Goal: Task Accomplishment & Management: Use online tool/utility

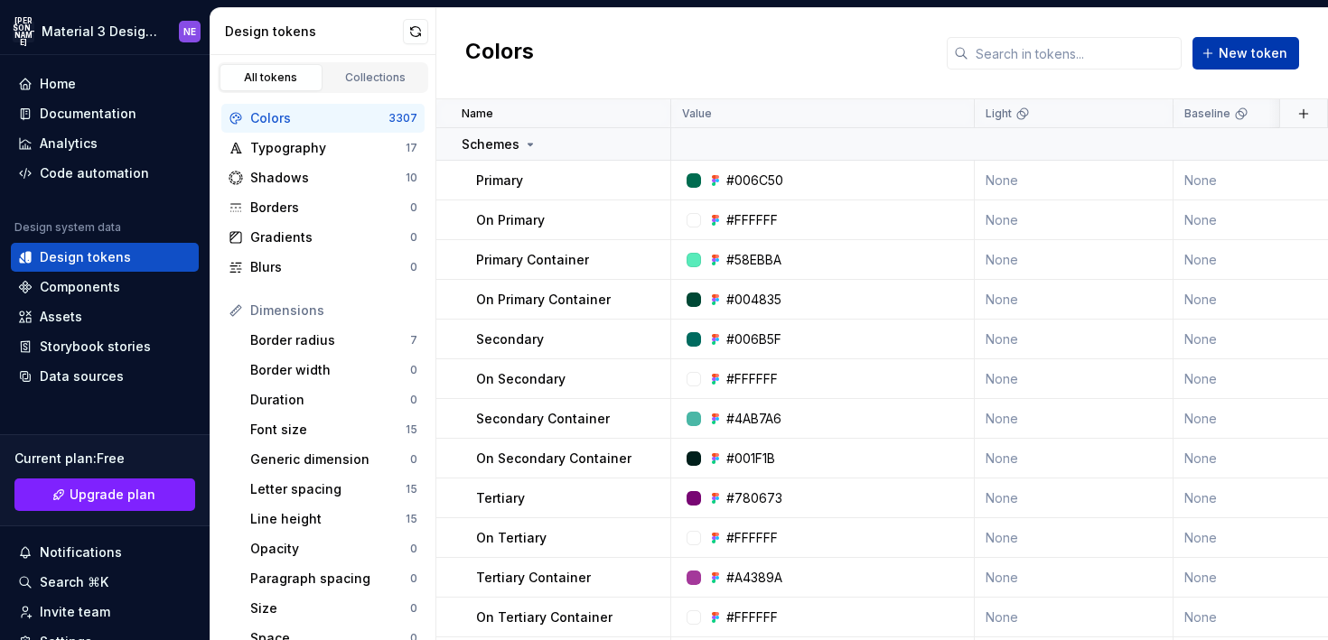
click at [1278, 44] on span "New token" at bounding box center [1252, 53] width 69 height 18
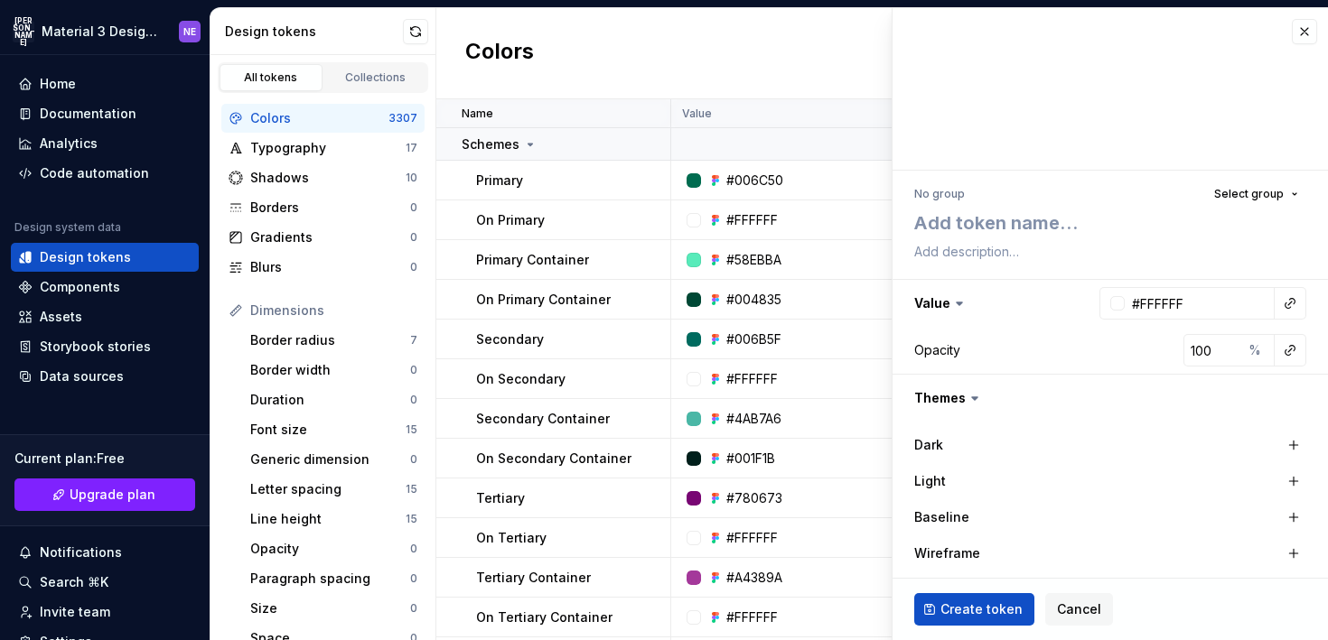
scroll to position [225, 0]
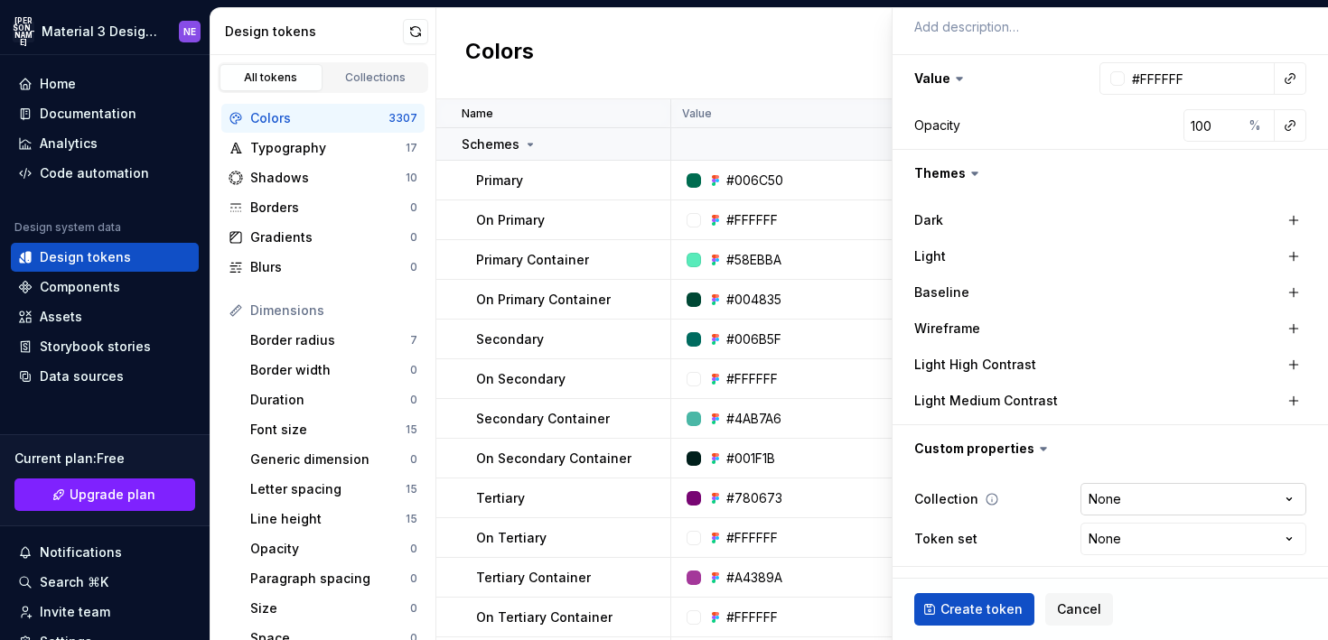
click at [1123, 508] on html "JA Material 3 Design Kit (JaB-Updated) NE Home Documentation Analytics Code aut…" at bounding box center [664, 320] width 1328 height 640
click at [1124, 507] on html "JA Material 3 Design Kit (JaB-Updated) NE Home Documentation Analytics Code aut…" at bounding box center [664, 320] width 1328 height 640
click at [1113, 529] on html "JA Material 3 Design Kit (JaB-Updated) NE Home Documentation Analytics Code aut…" at bounding box center [664, 320] width 1328 height 640
click at [1112, 542] on html "JA Material 3 Design Kit (JaB-Updated) NE Home Documentation Analytics Code aut…" at bounding box center [664, 320] width 1328 height 640
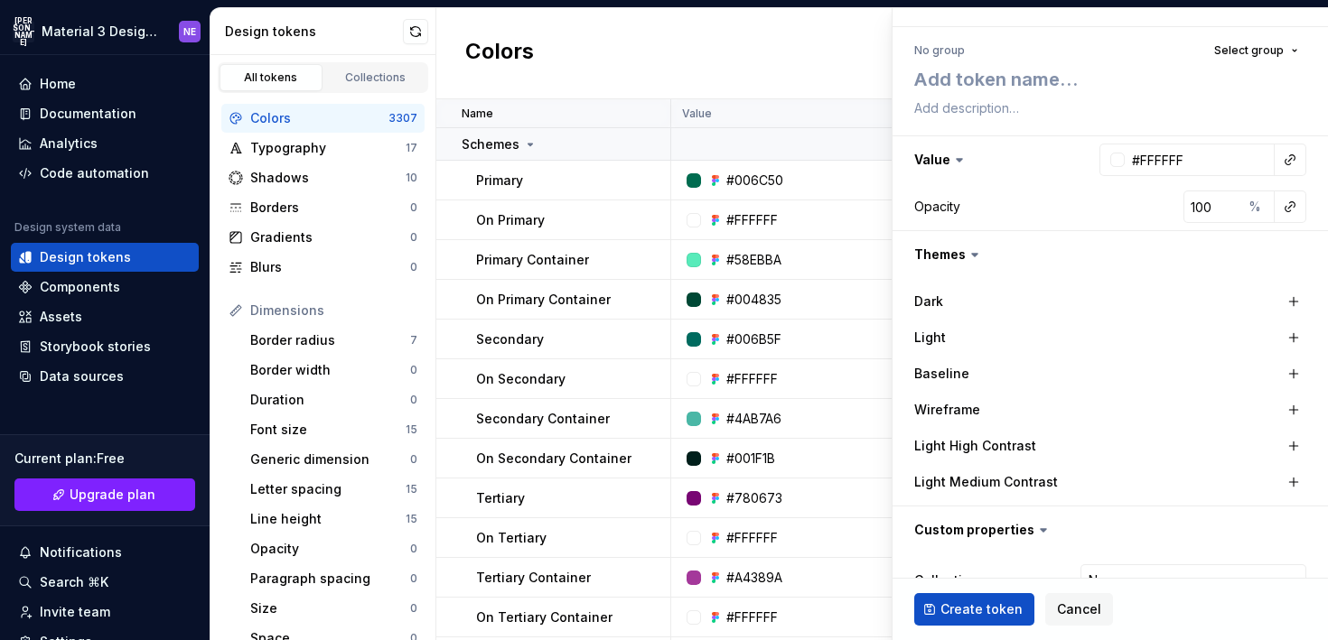
scroll to position [122, 0]
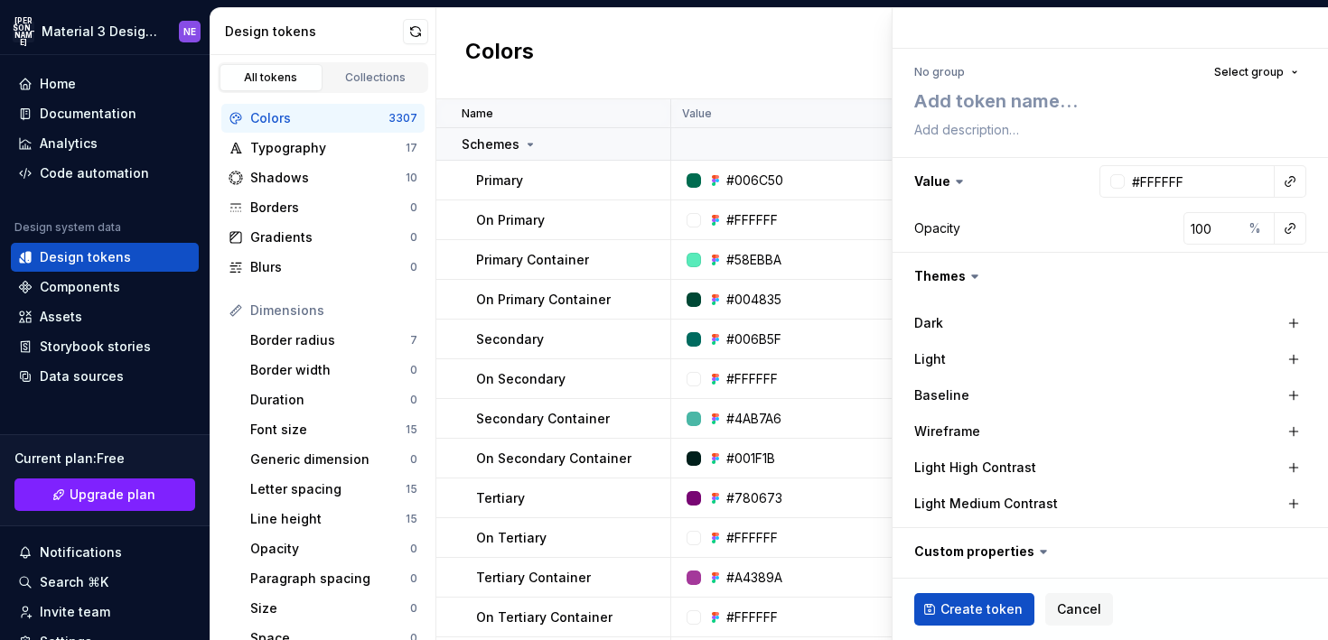
click at [892, 73] on div "No group Select group Value #FFFFFF Opacity 100 % Themes Dark Light Baseline Wi…" at bounding box center [1109, 365] width 435 height 632
type textarea "*"
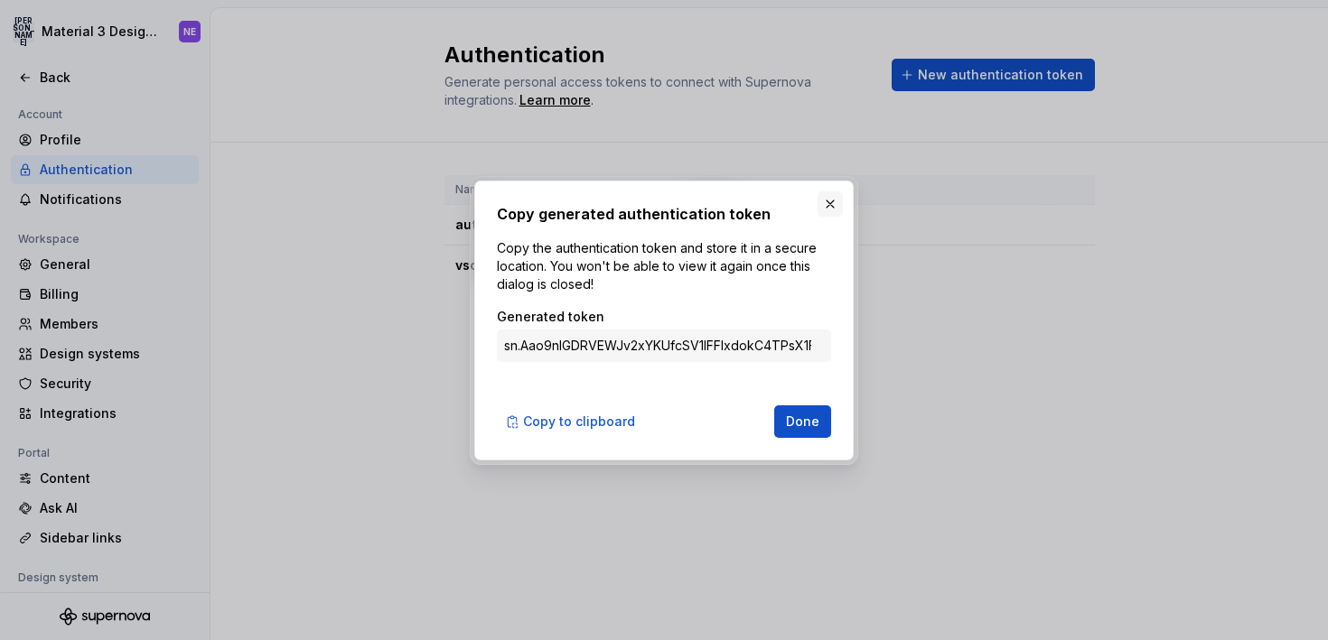
click at [827, 198] on button "button" at bounding box center [829, 203] width 25 height 25
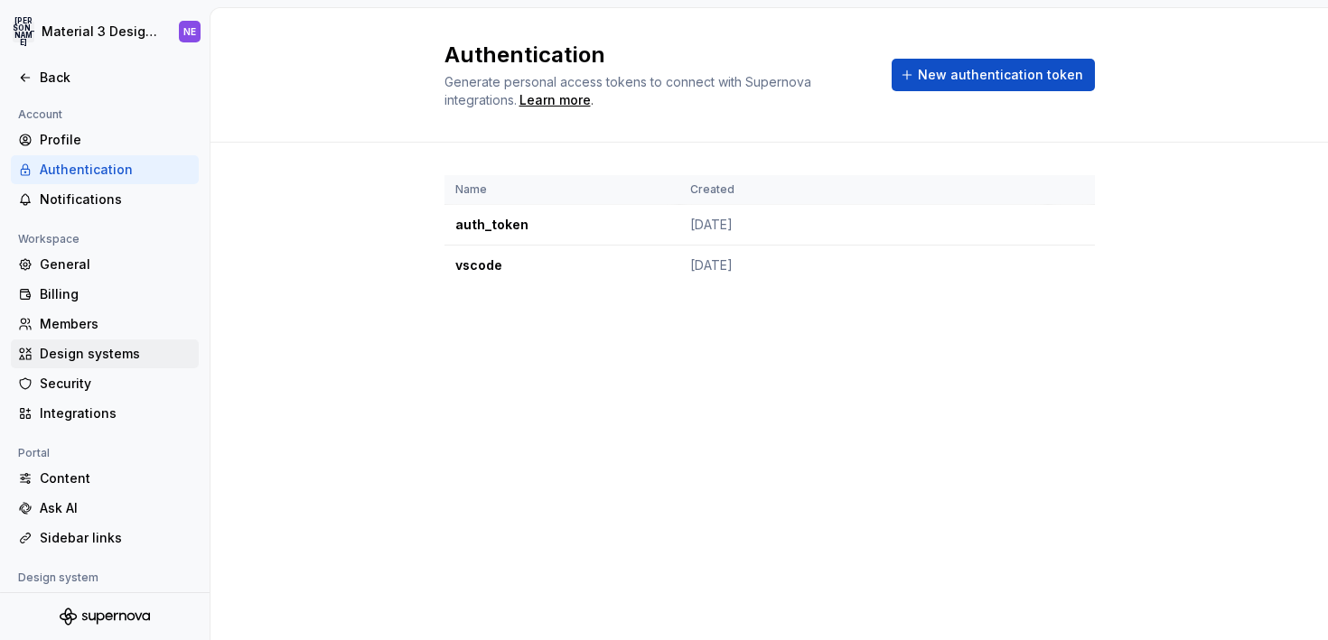
click at [71, 364] on div "Design systems" at bounding box center [105, 354] width 188 height 29
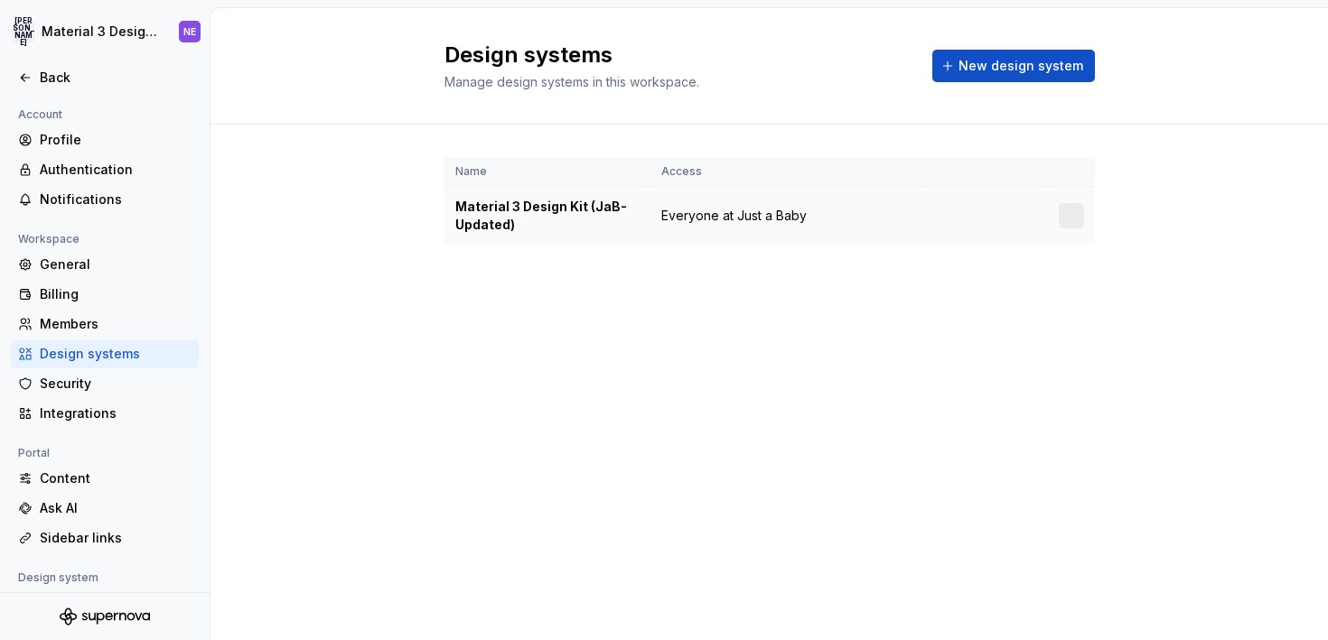
click at [532, 215] on div "Material 3 Design Kit (JaB-Updated)" at bounding box center [547, 216] width 184 height 36
click at [531, 198] on div "Material 3 Design Kit (JaB-Updated)" at bounding box center [547, 216] width 184 height 36
click at [122, 283] on div "Billing" at bounding box center [105, 294] width 188 height 29
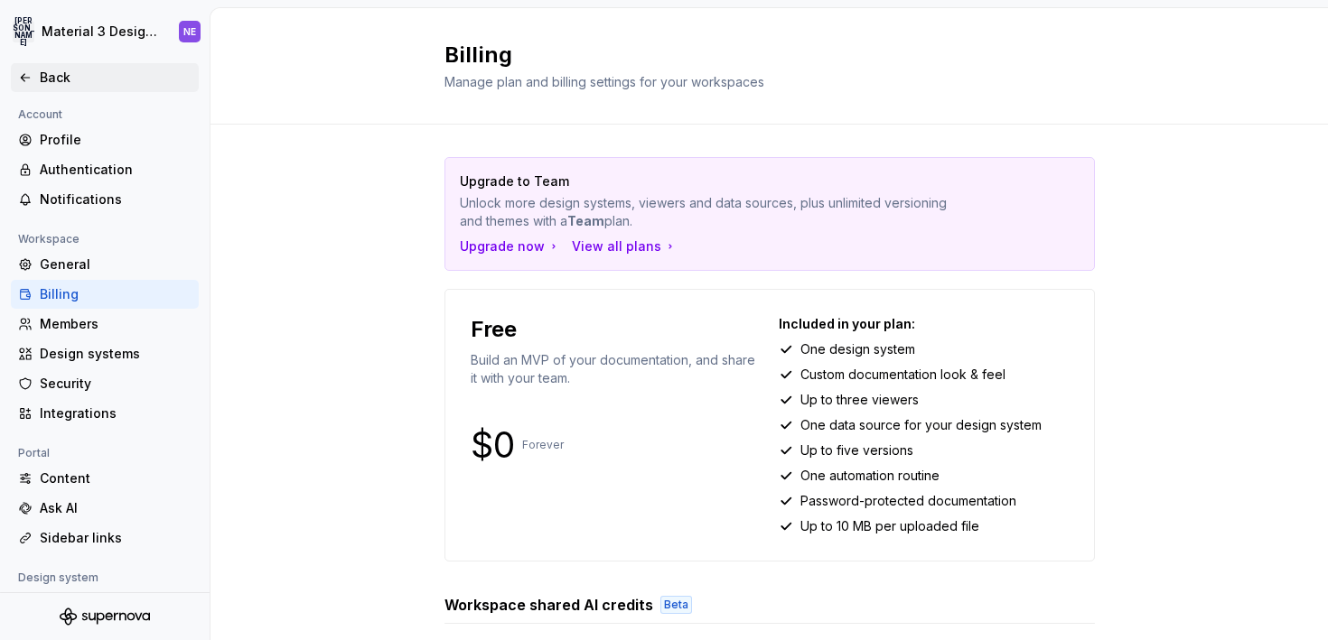
click at [100, 81] on div "Back" at bounding box center [116, 78] width 152 height 18
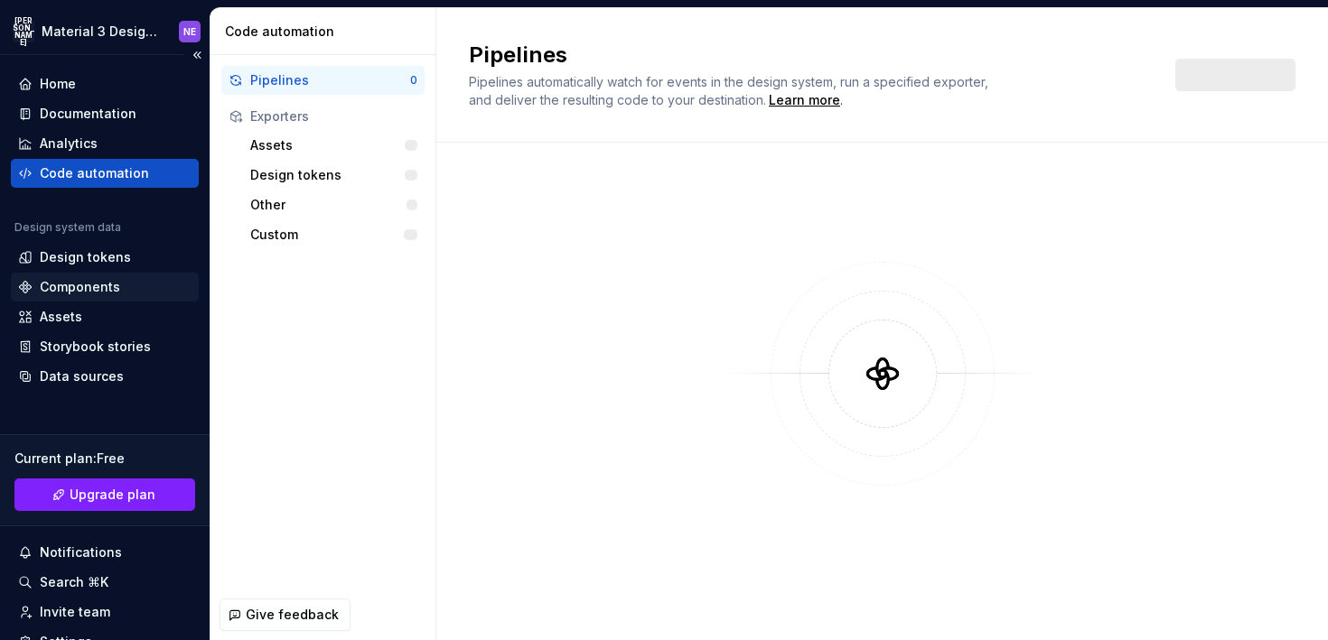
click at [120, 286] on div "Components" at bounding box center [104, 287] width 173 height 18
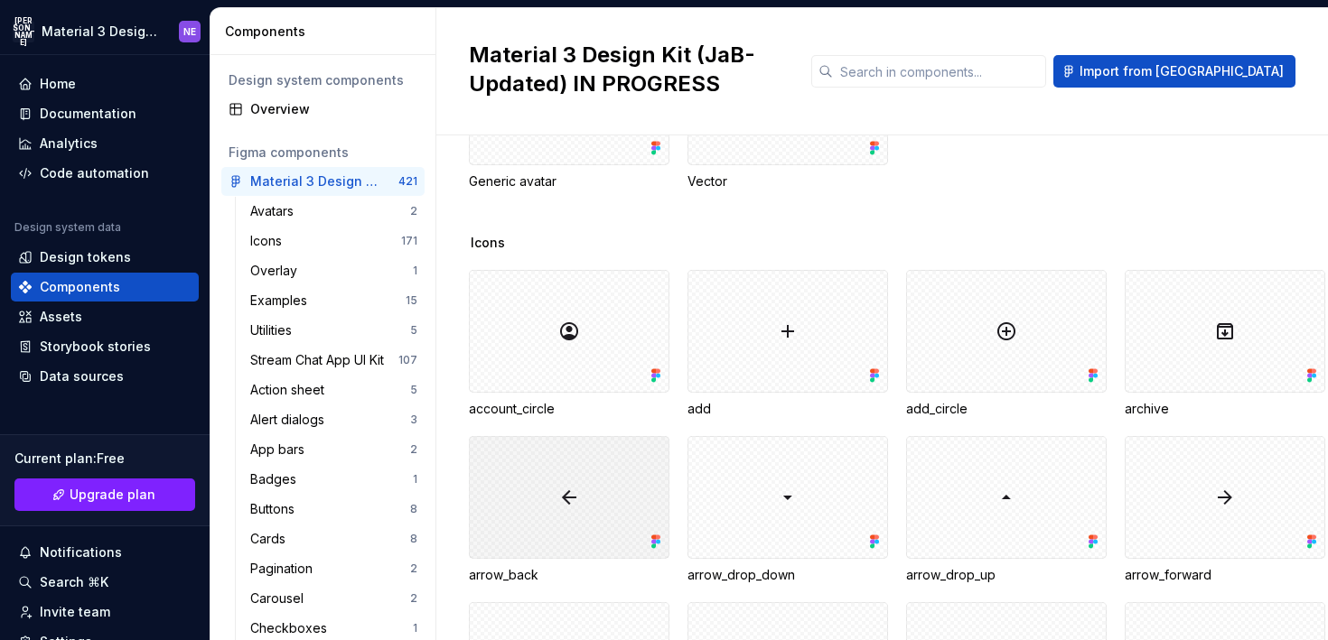
scroll to position [316, 0]
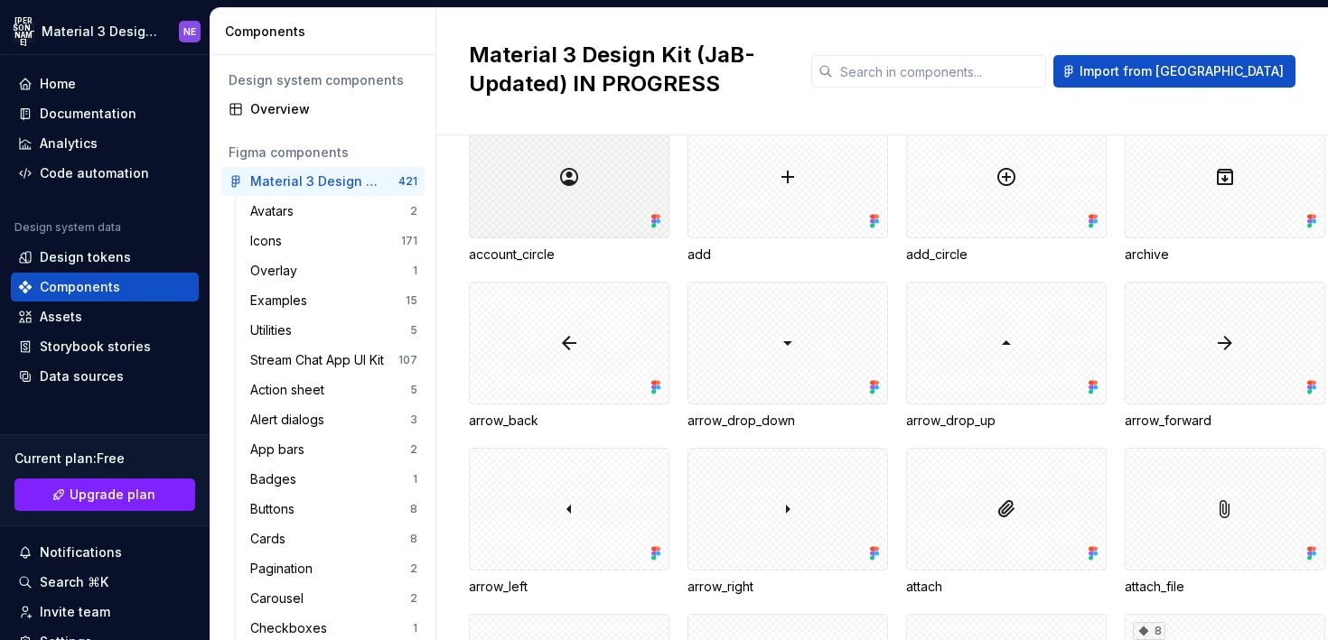
click at [539, 158] on div at bounding box center [569, 177] width 200 height 123
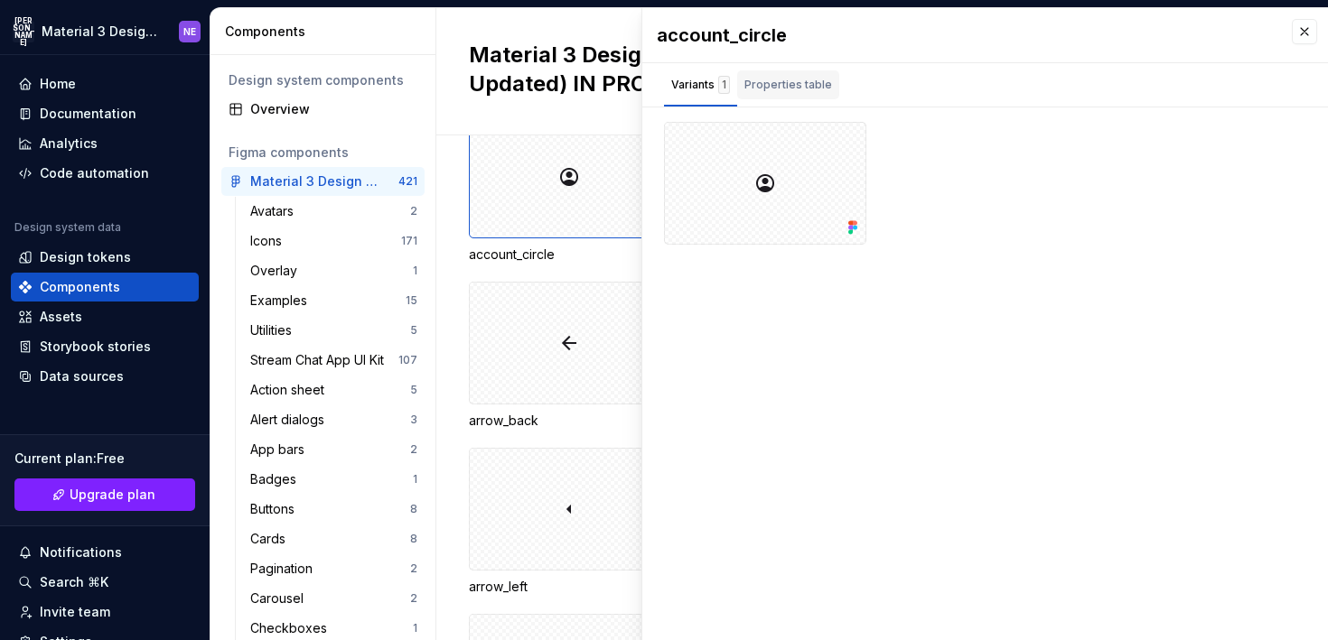
click at [810, 70] on div "Properties table" at bounding box center [788, 84] width 102 height 29
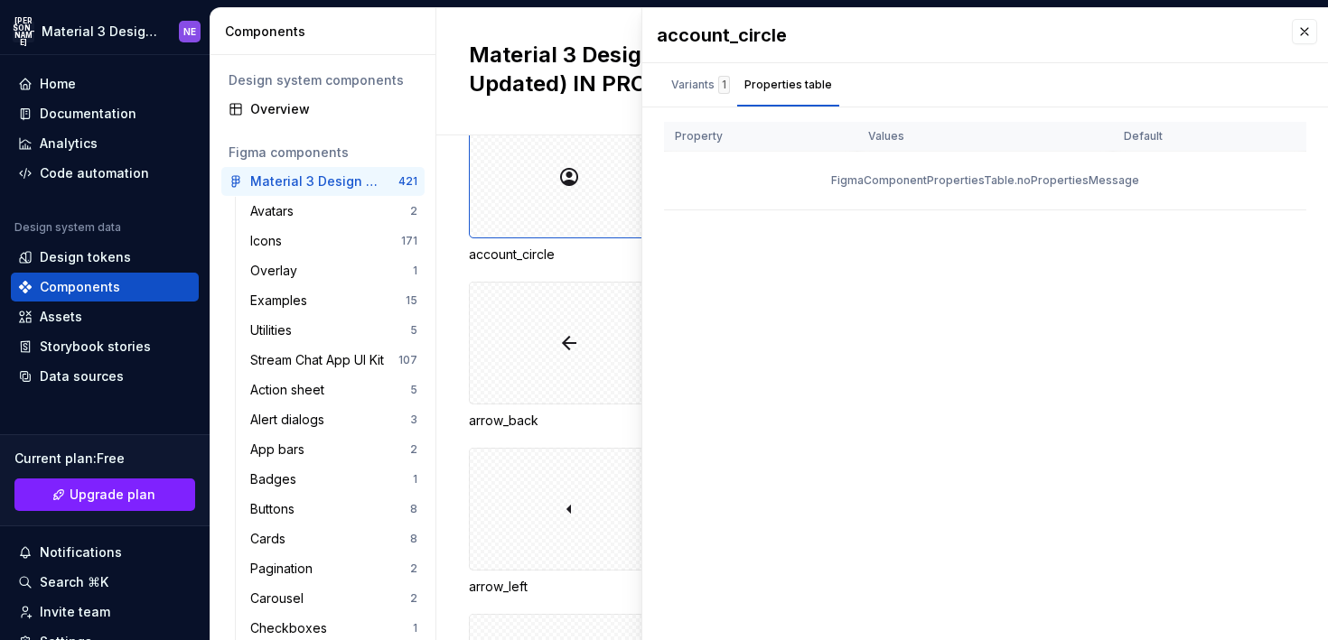
click at [922, 185] on div "FigmaComponentPropertiesTable.noPropertiesMessage" at bounding box center [985, 181] width 642 height 58
click at [1092, 134] on th "Values" at bounding box center [985, 137] width 256 height 30
click at [991, 134] on th "Values" at bounding box center [985, 137] width 256 height 30
click at [709, 80] on div "Variants 1" at bounding box center [700, 85] width 59 height 18
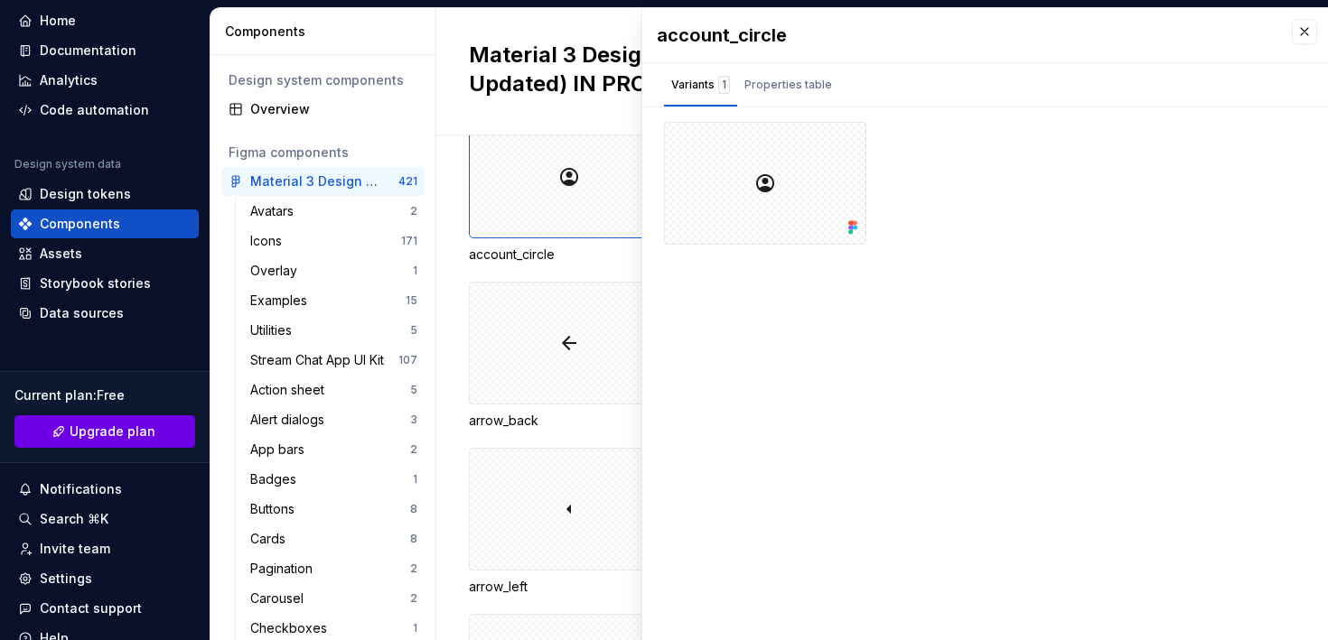
scroll to position [73, 0]
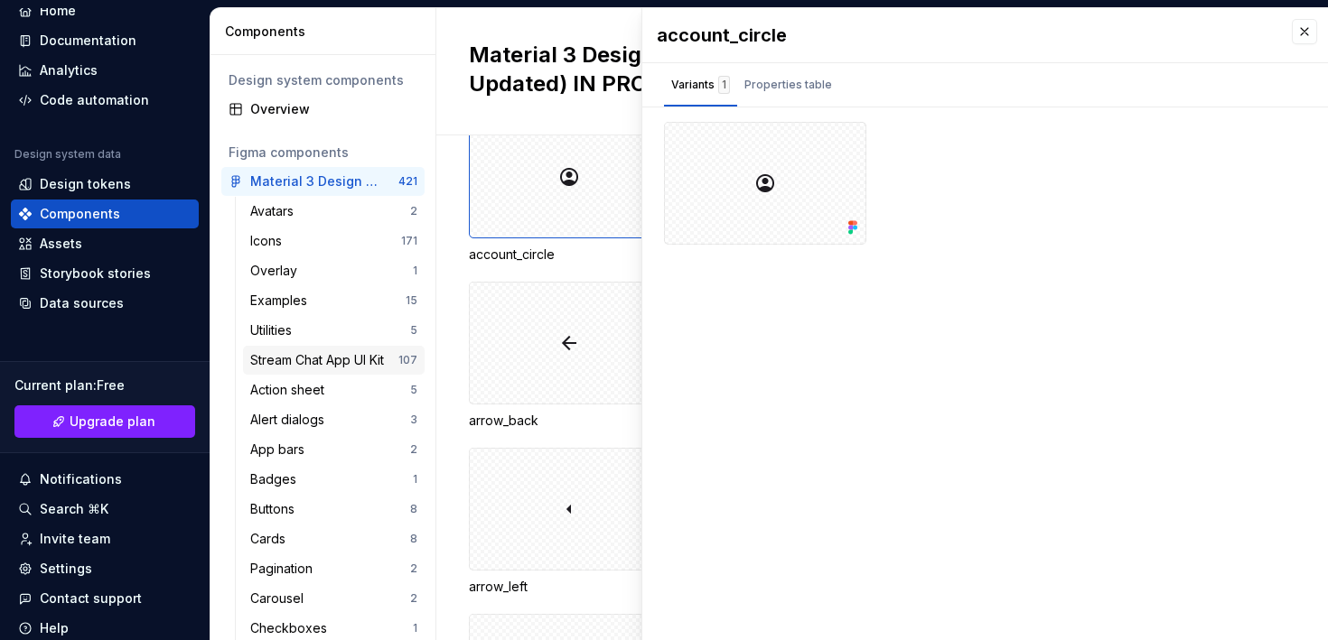
click at [343, 357] on div "Stream Chat App UI Kit" at bounding box center [320, 360] width 141 height 18
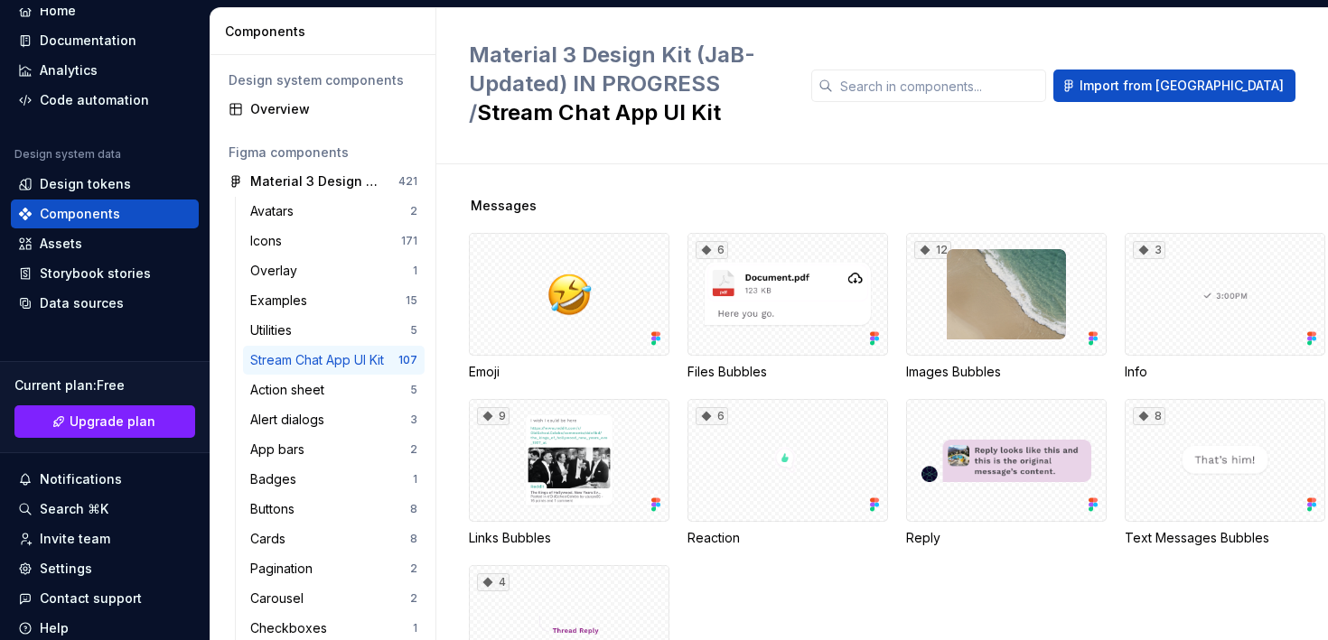
click at [328, 357] on div "Stream Chat App UI Kit" at bounding box center [320, 360] width 141 height 18
click at [117, 302] on div "Data sources" at bounding box center [82, 303] width 84 height 18
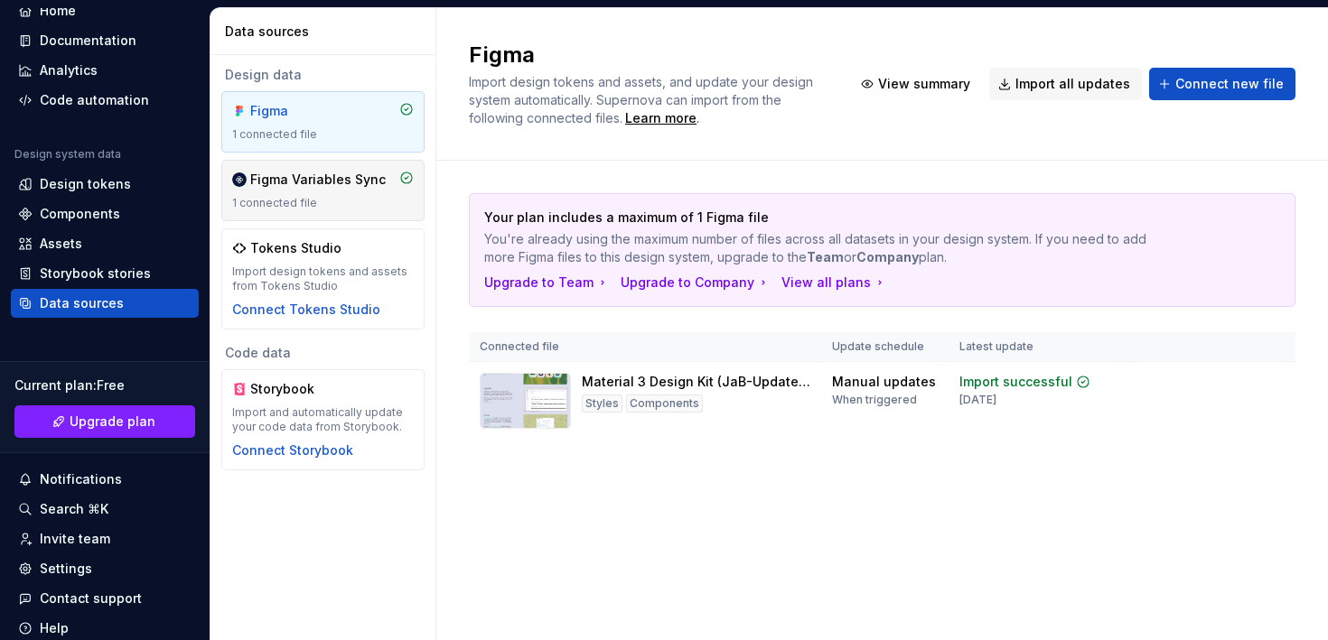
click at [322, 184] on div "Figma Variables Sync" at bounding box center [317, 180] width 135 height 18
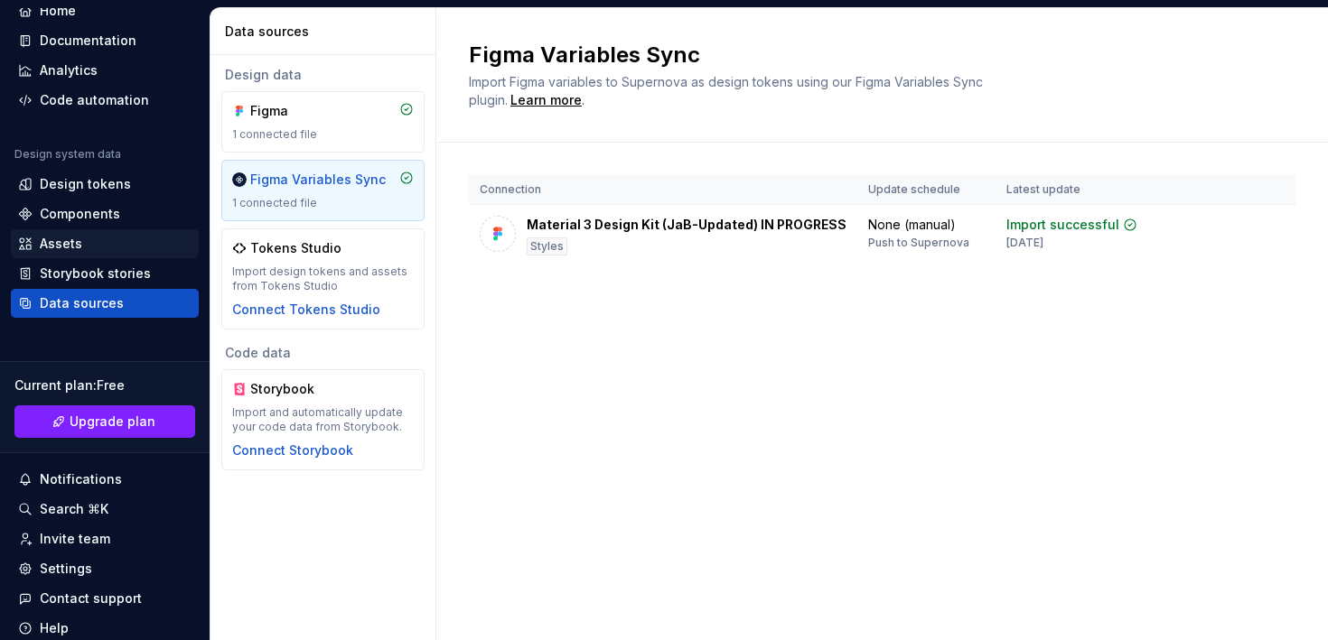
click at [86, 238] on div "Assets" at bounding box center [104, 244] width 173 height 18
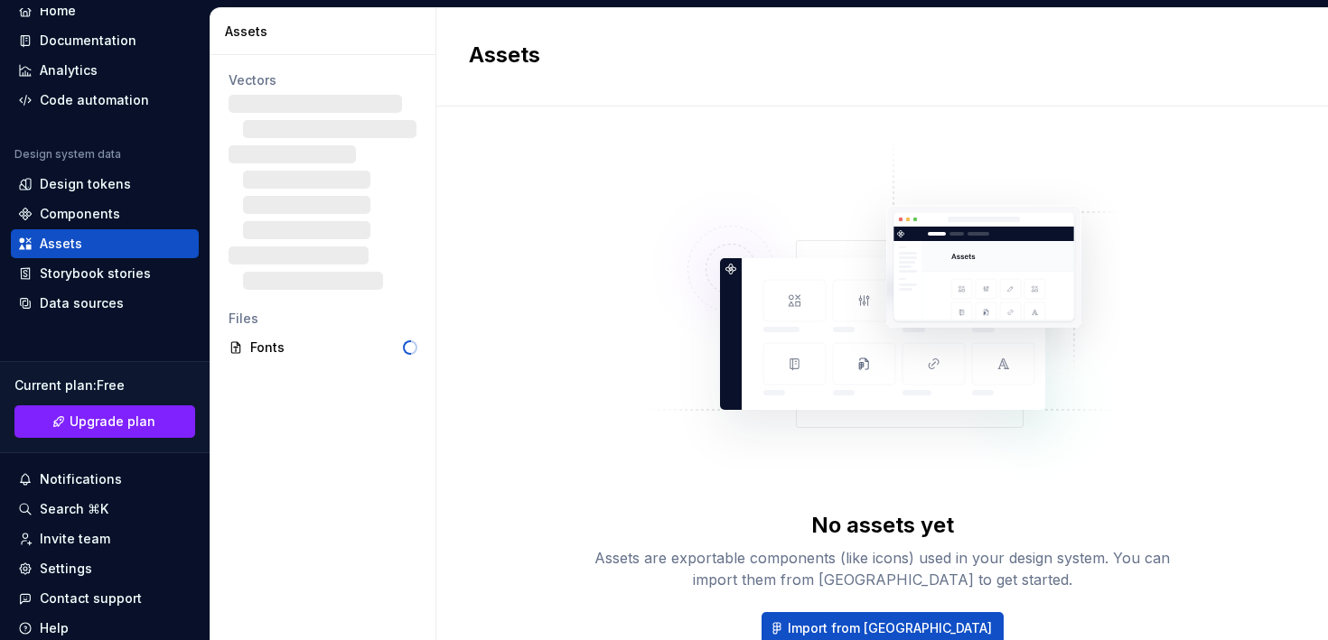
scroll to position [85, 0]
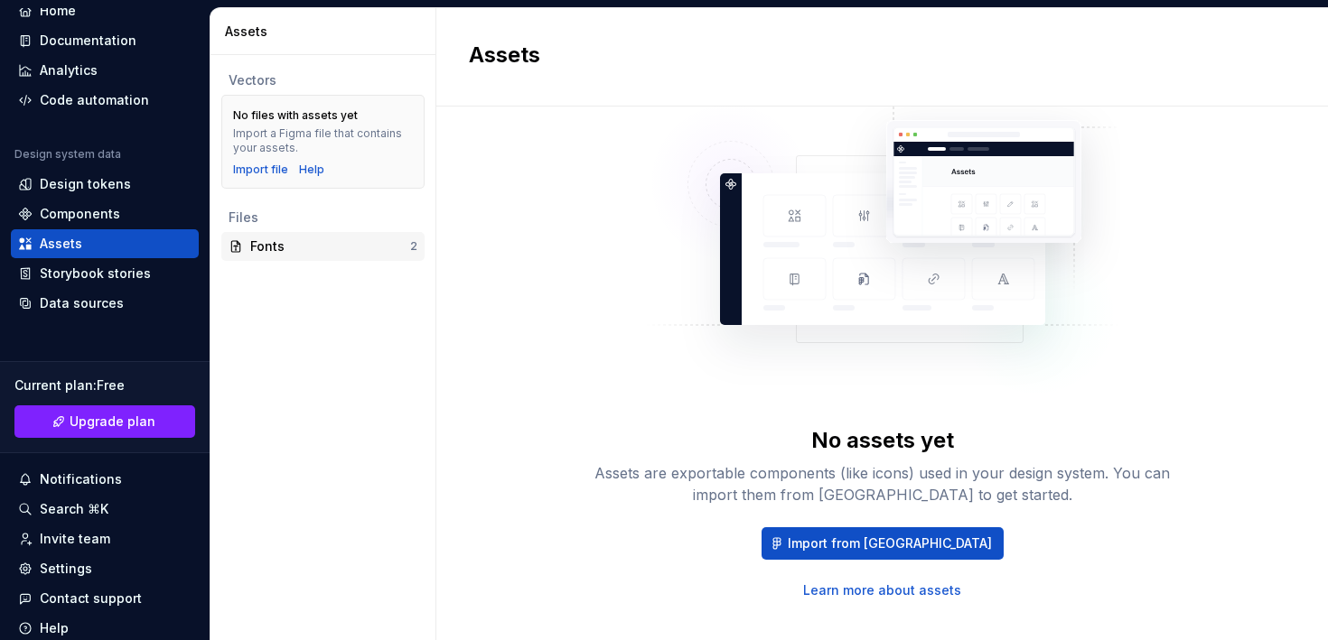
click at [290, 251] on div "Fonts" at bounding box center [330, 247] width 160 height 18
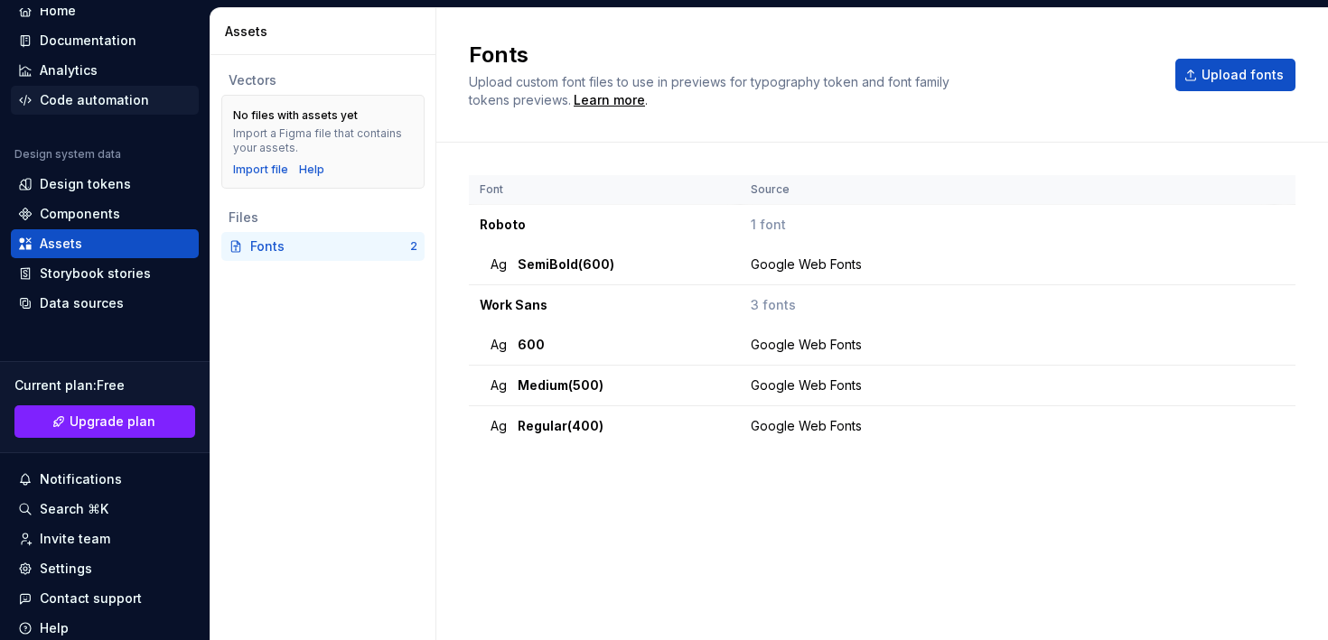
scroll to position [46, 0]
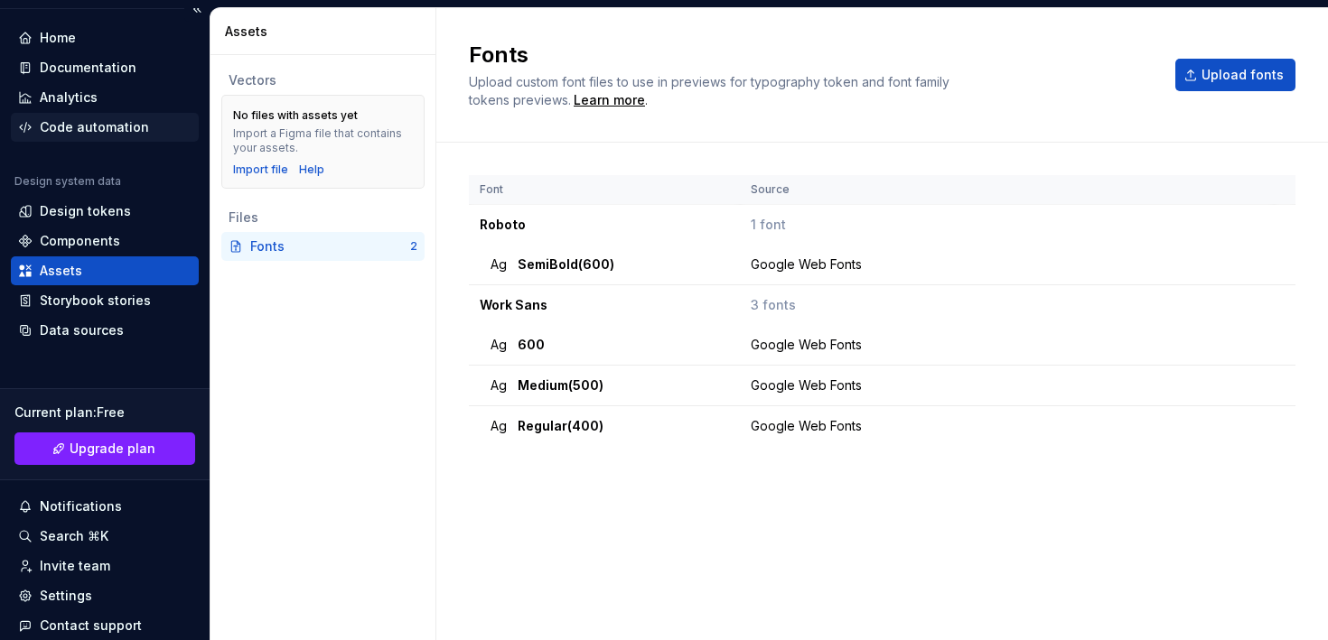
click at [110, 120] on div "Code automation" at bounding box center [94, 127] width 109 height 18
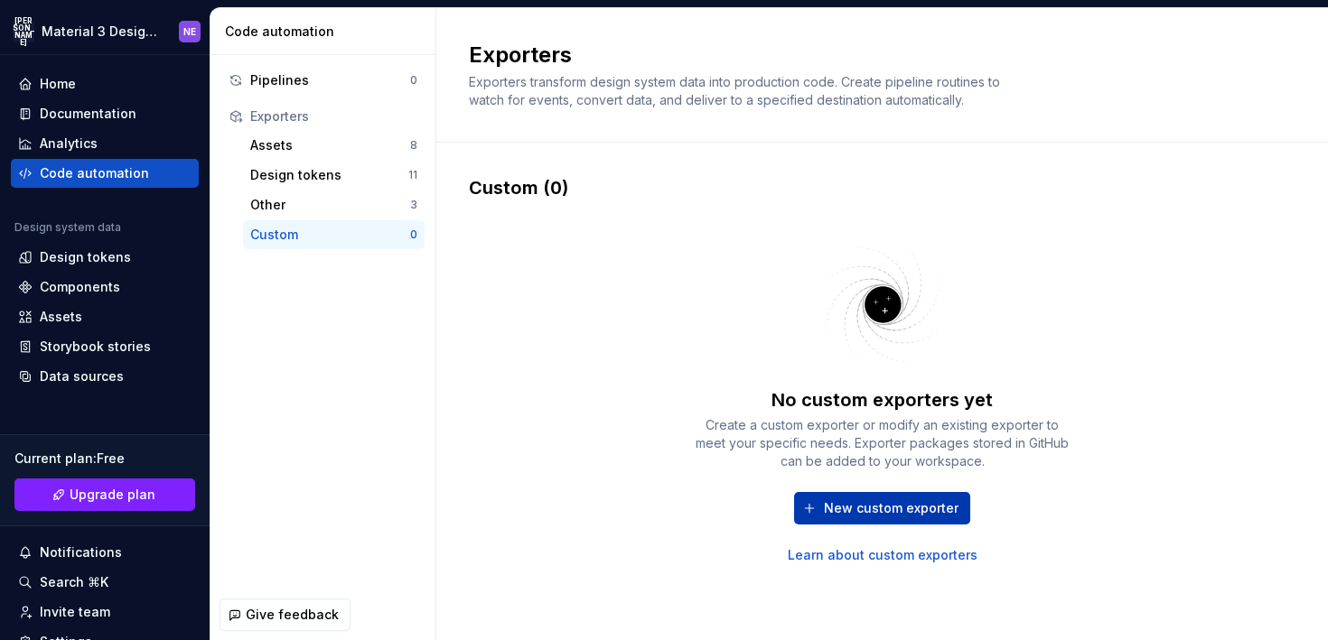
click at [803, 508] on button "New custom exporter" at bounding box center [882, 508] width 176 height 33
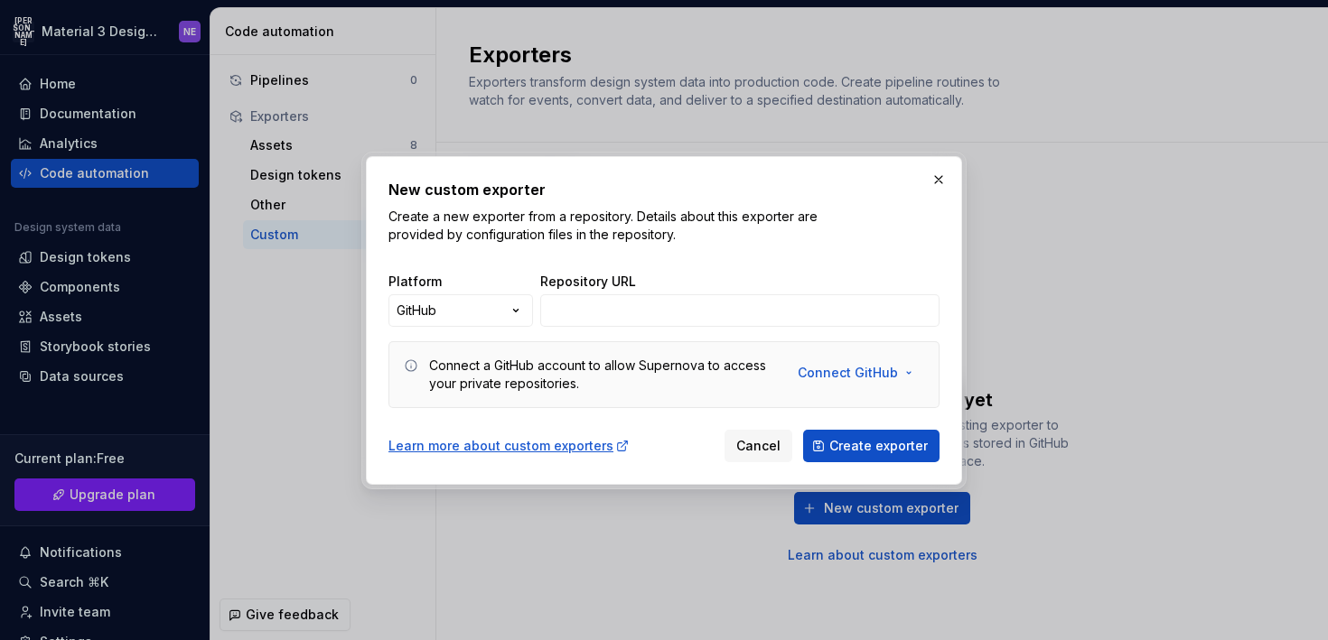
click at [826, 293] on div "Repository URL" at bounding box center [739, 300] width 399 height 54
click at [537, 309] on div "Platform GitHub ***** ********* ****** ****** Repository URL" at bounding box center [663, 292] width 551 height 69
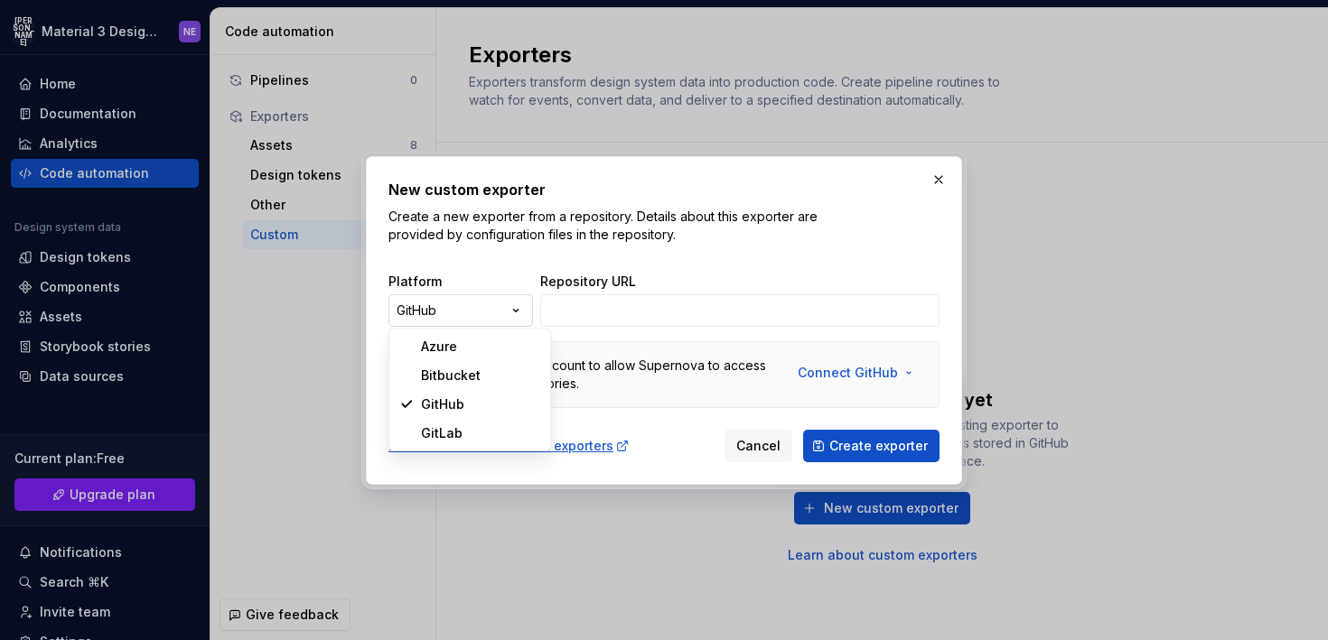
click at [506, 316] on div "New custom exporter Create a new exporter from a repository. Details about this…" at bounding box center [664, 320] width 1328 height 640
select select "******"
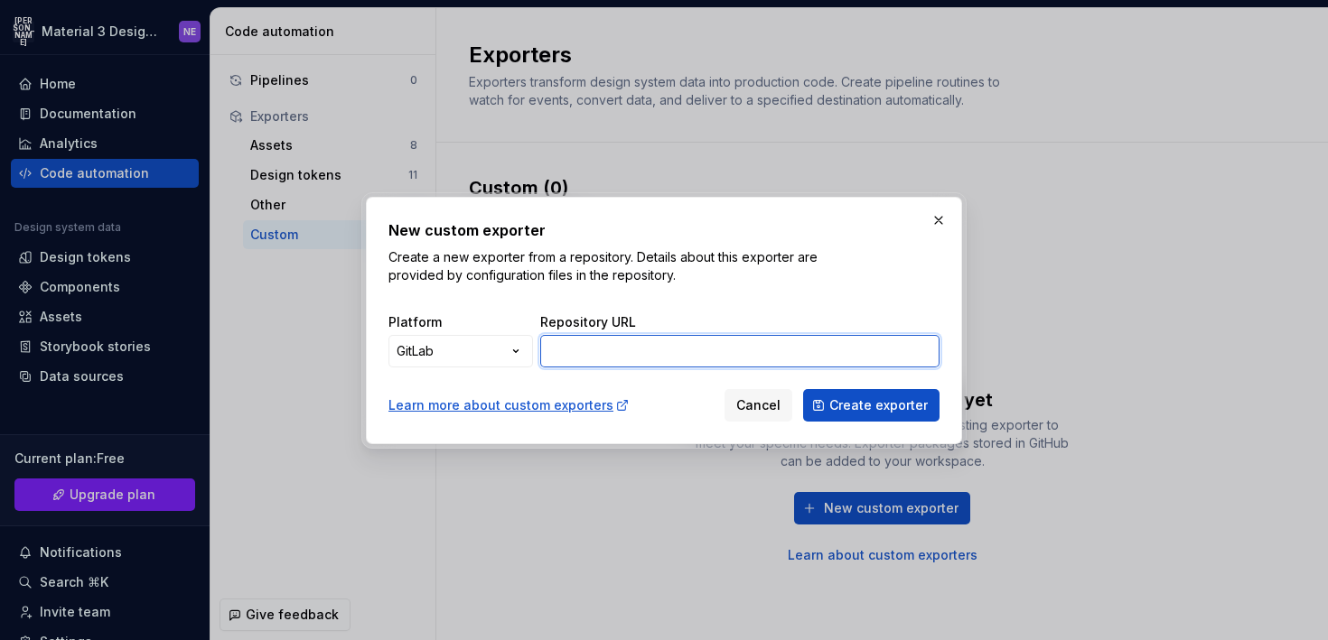
click at [619, 344] on input "Repository URL" at bounding box center [739, 351] width 399 height 33
paste input "[URL][DOMAIN_NAME]"
type input "[URL][DOMAIN_NAME]"
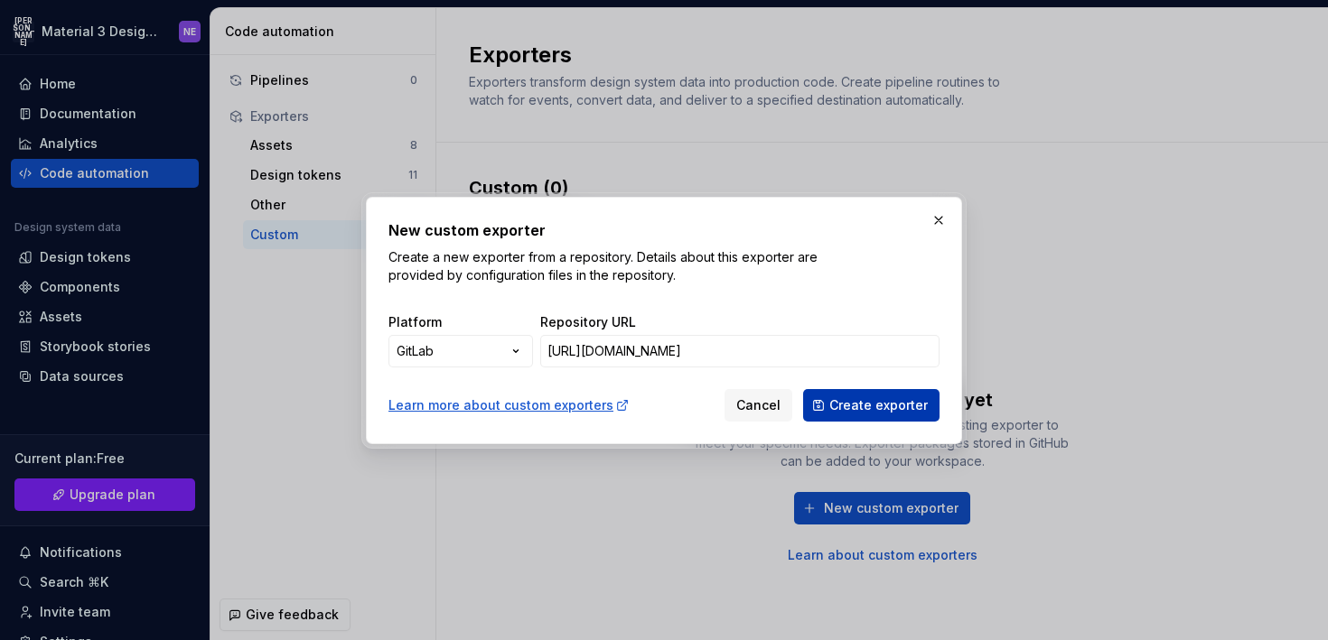
click at [876, 391] on button "Create exporter" at bounding box center [871, 405] width 136 height 33
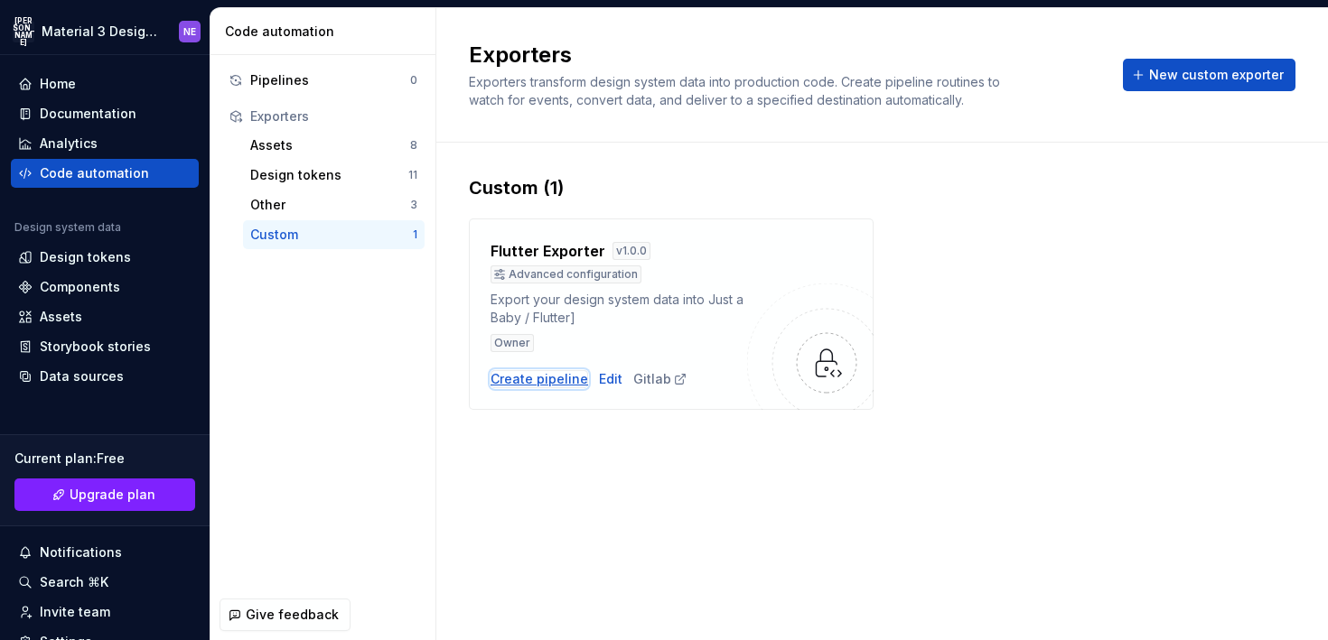
click at [532, 372] on div "Create pipeline" at bounding box center [539, 379] width 98 height 18
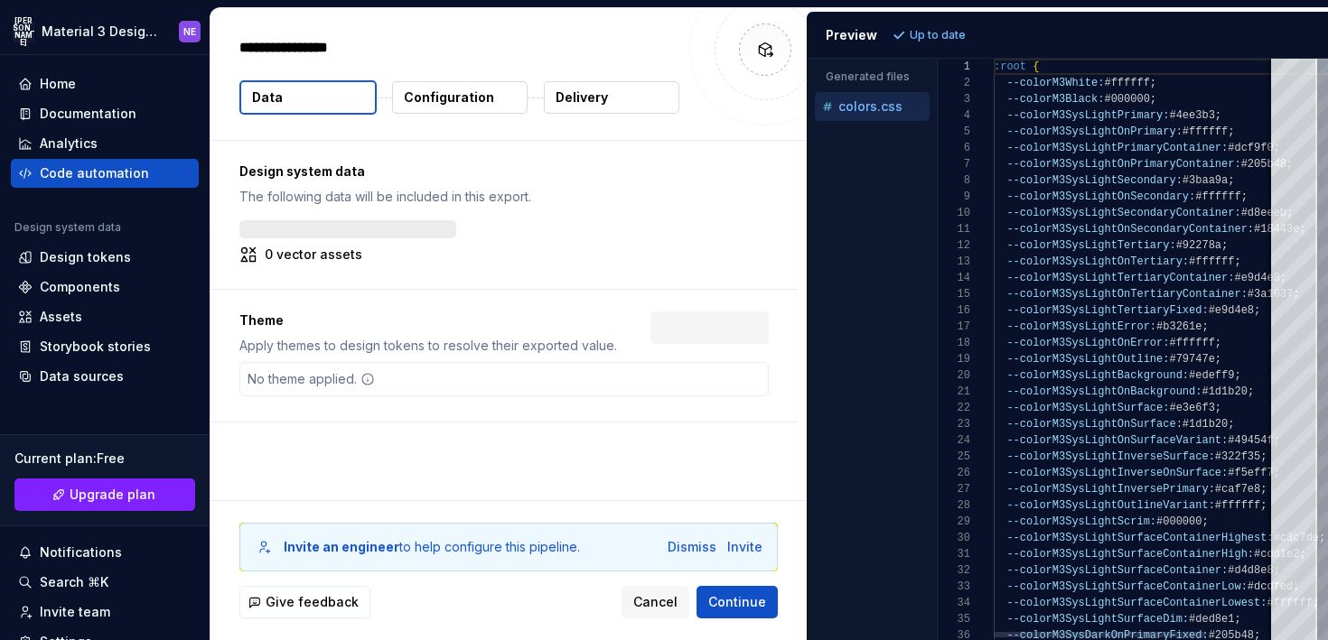
type textarea "*"
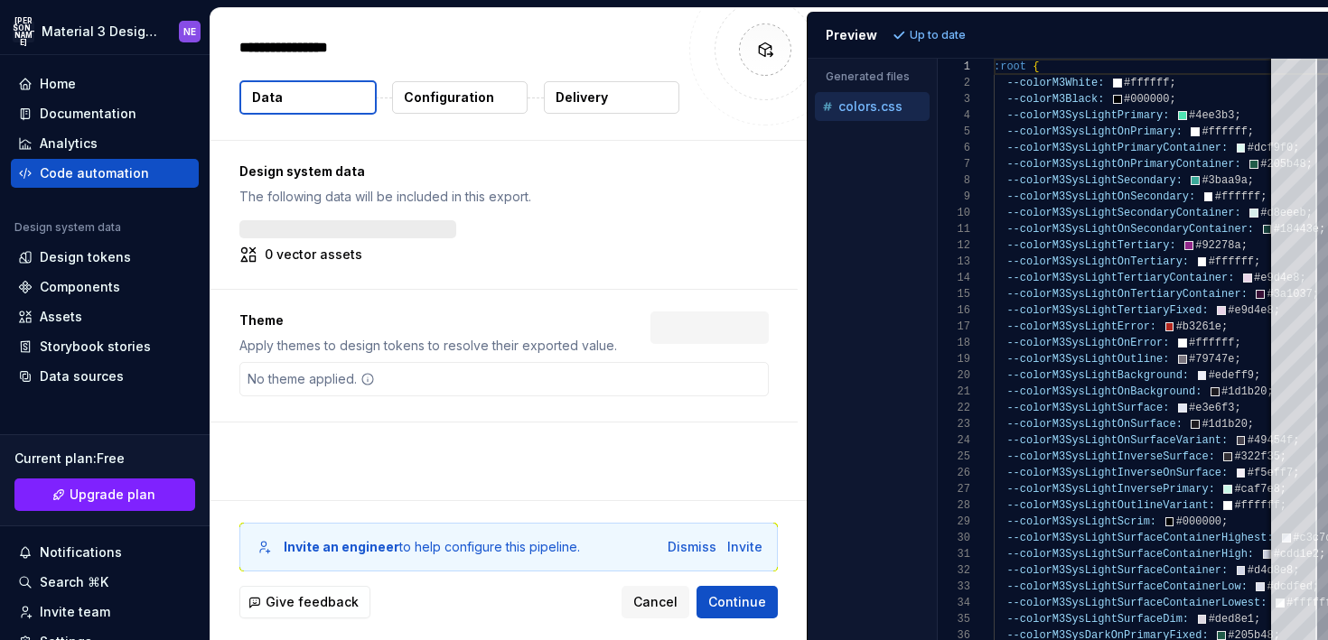
click at [483, 86] on button "Configuration" at bounding box center [459, 97] width 135 height 33
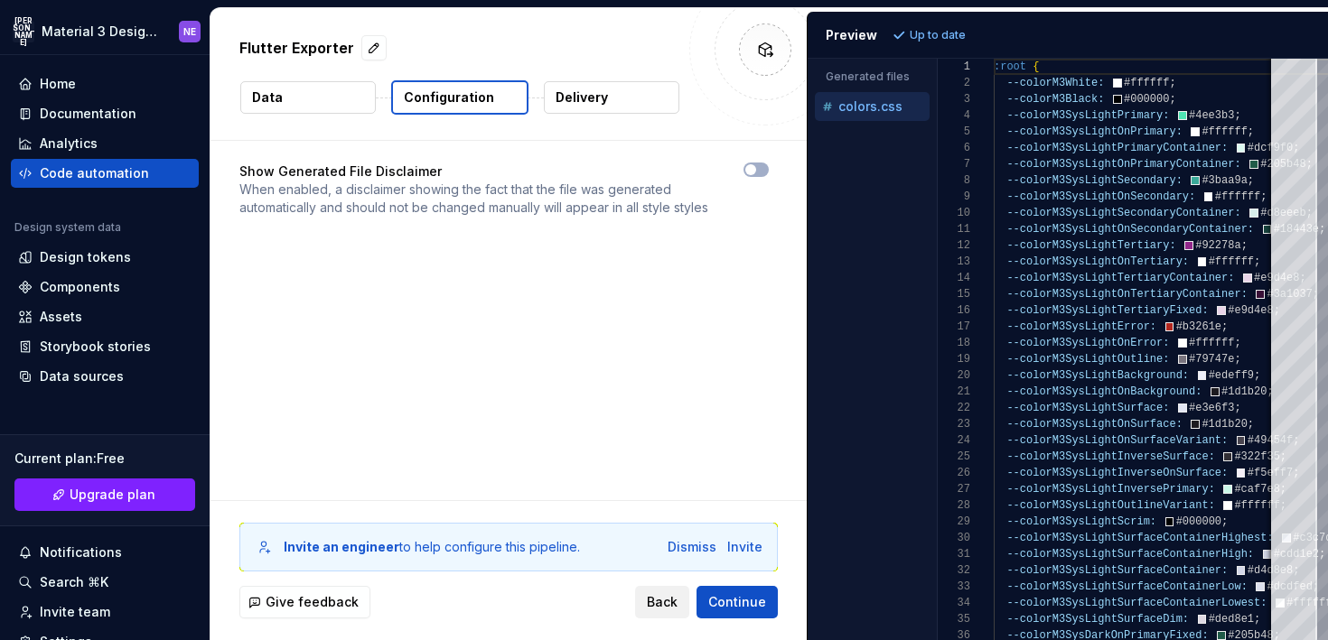
click at [648, 598] on button "Back" at bounding box center [662, 602] width 54 height 33
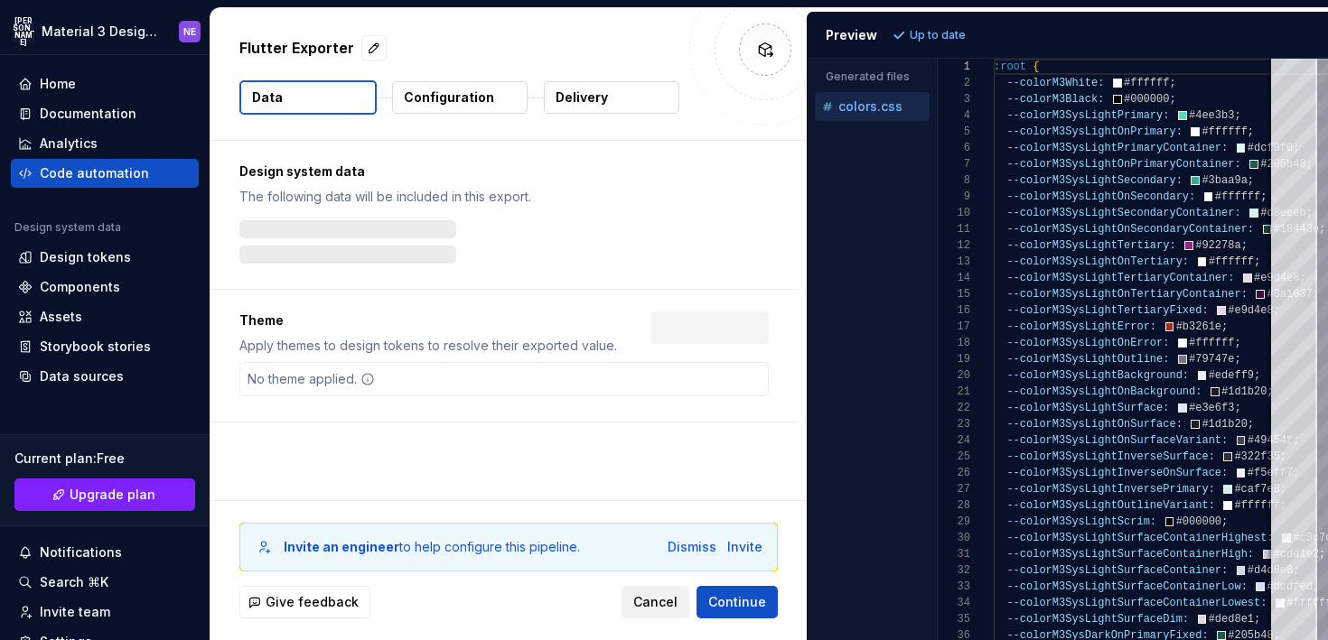
click at [638, 599] on button "Cancel" at bounding box center [655, 602] width 68 height 33
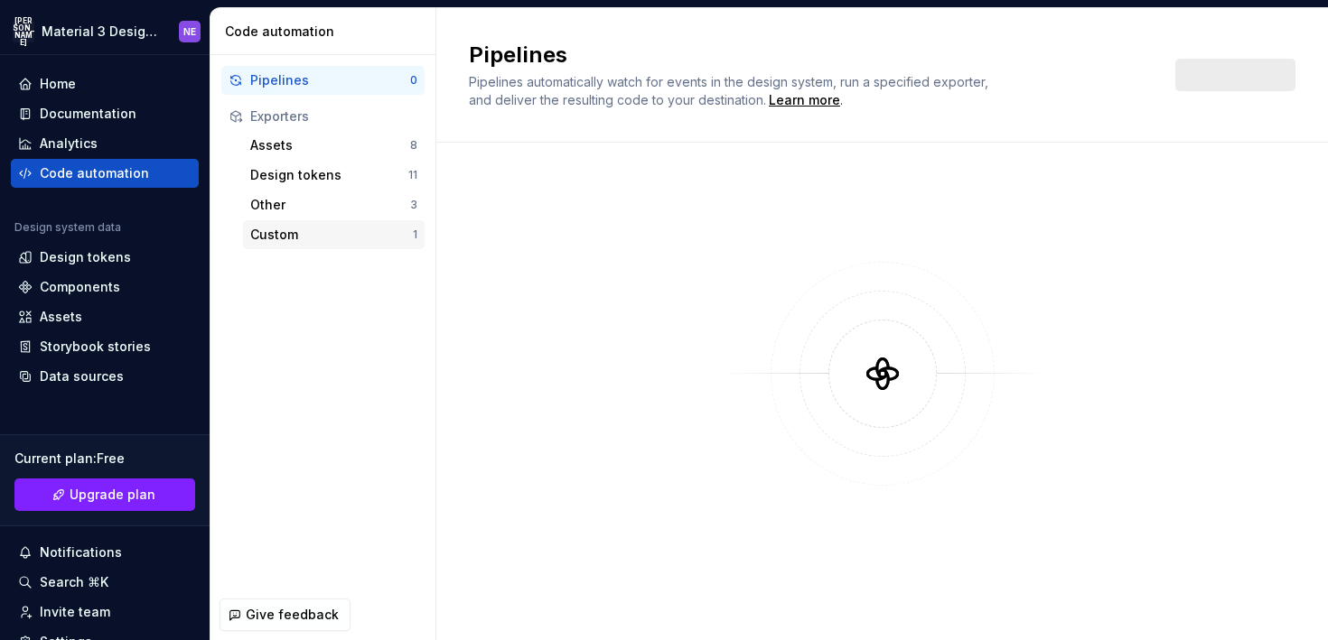
click at [385, 238] on div "Custom" at bounding box center [331, 235] width 163 height 18
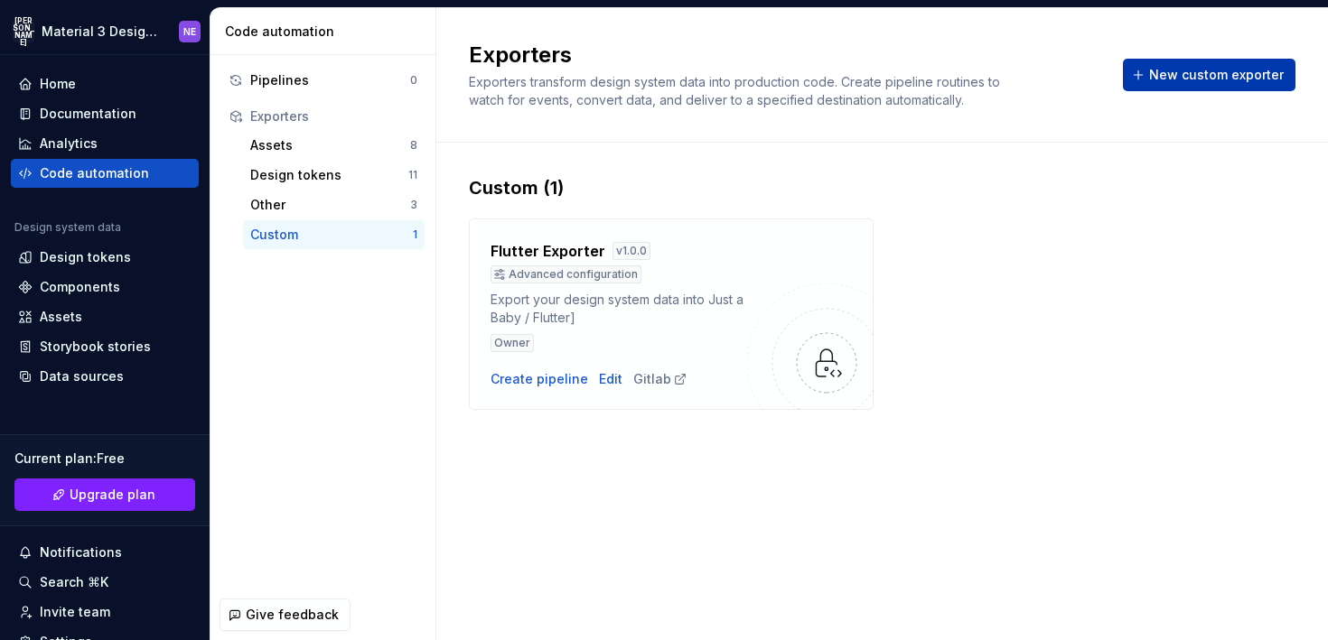
click at [1151, 79] on button "New custom exporter" at bounding box center [1209, 75] width 172 height 33
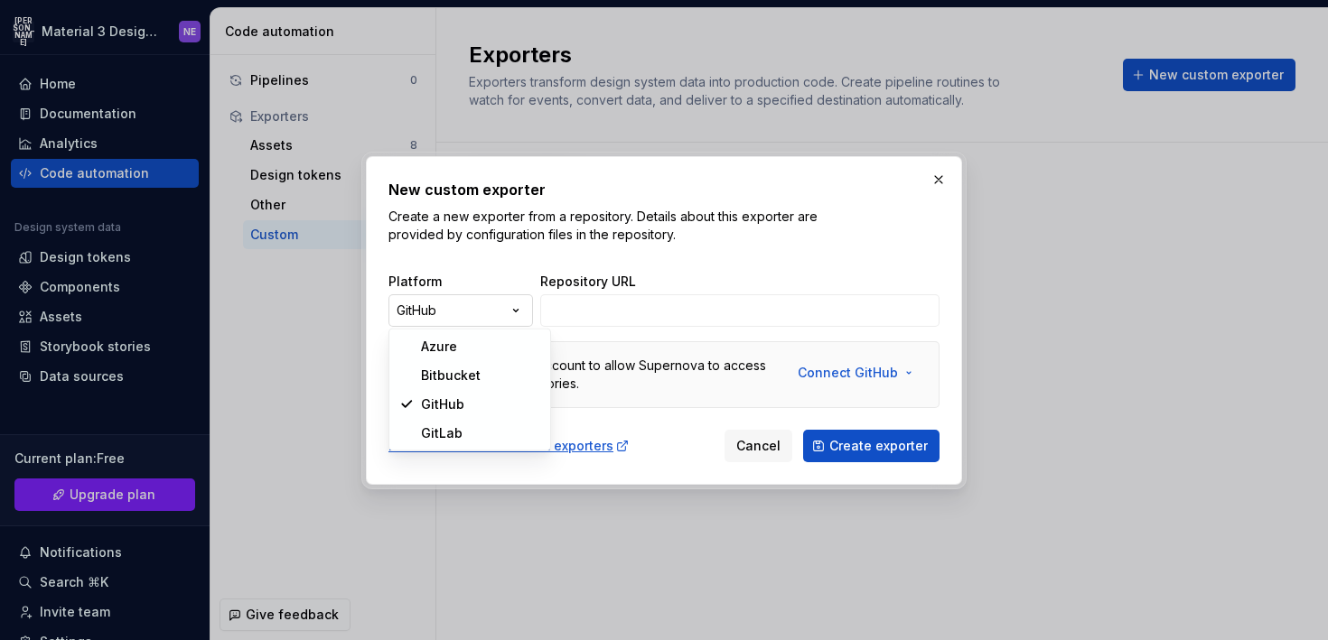
click at [402, 301] on div "New custom exporter Create a new exporter from a repository. Details about this…" at bounding box center [664, 320] width 1328 height 640
select select "******"
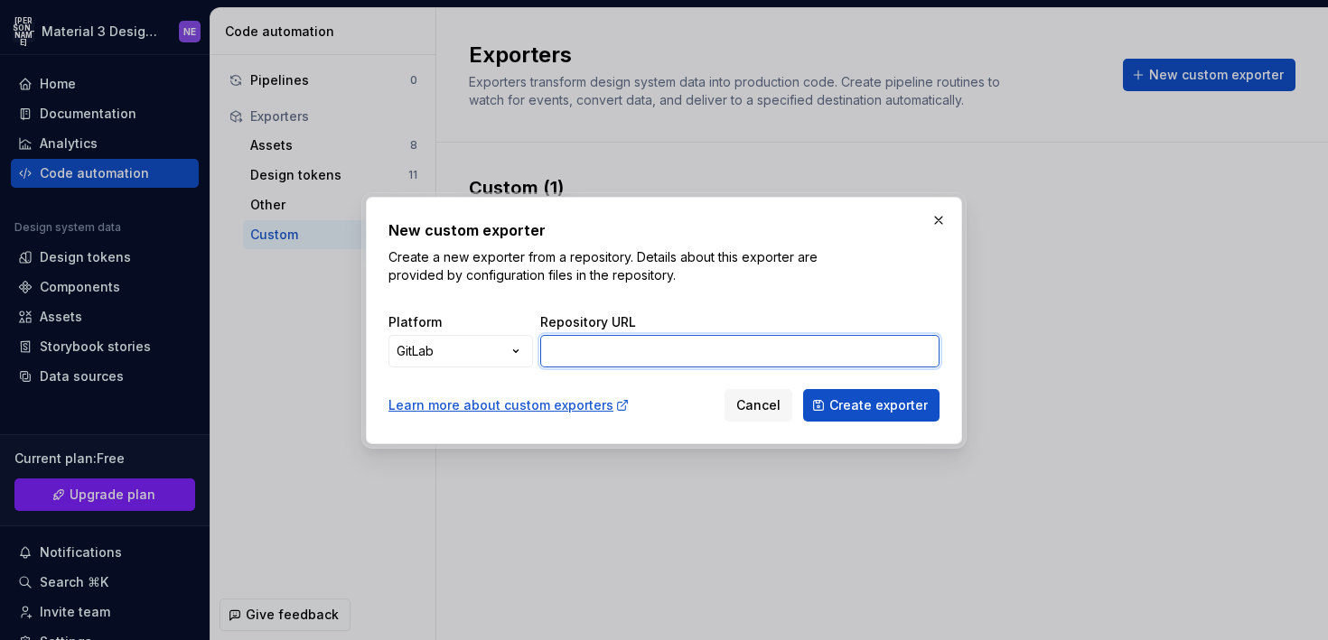
click at [562, 348] on input "Repository URL" at bounding box center [739, 351] width 399 height 33
paste input "[URL][DOMAIN_NAME]"
type input "[URL][DOMAIN_NAME]"
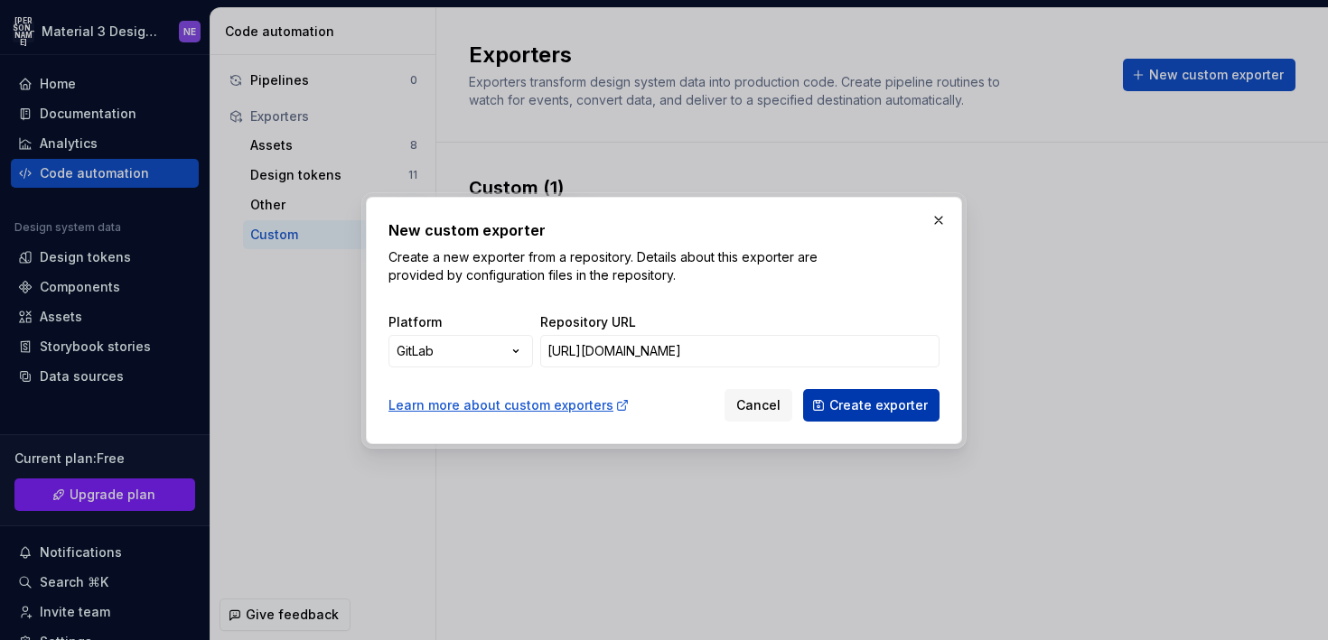
click at [854, 395] on button "Create exporter" at bounding box center [871, 405] width 136 height 33
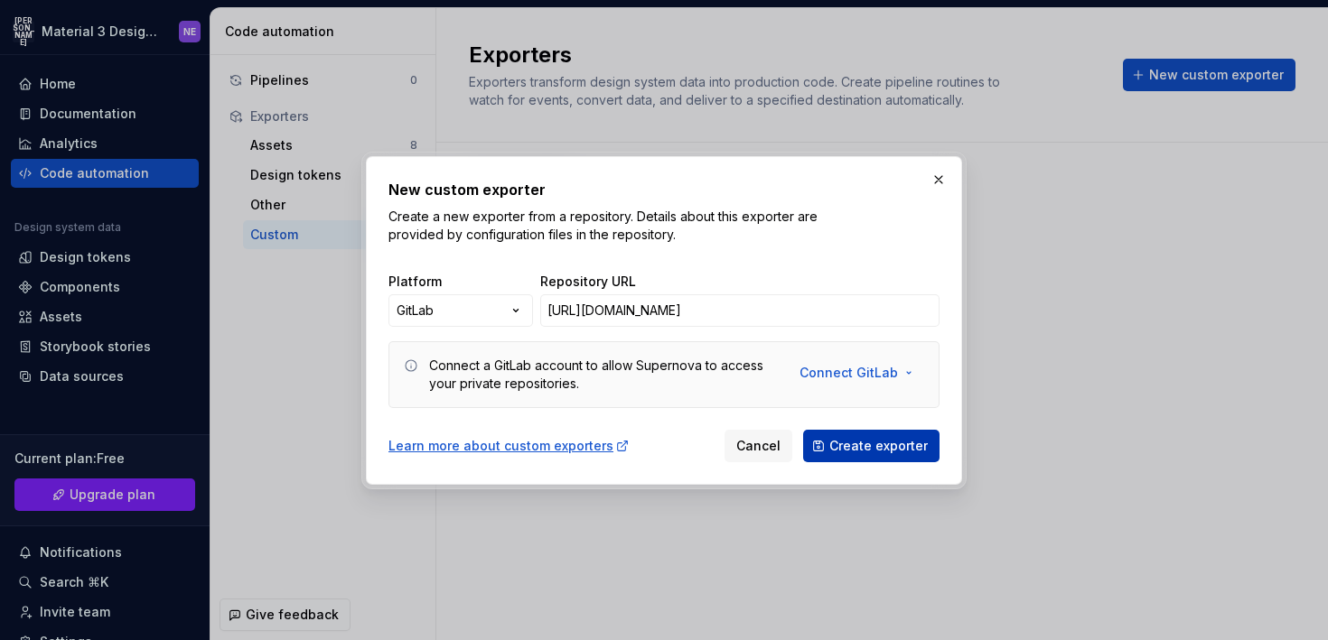
click at [854, 452] on span "Create exporter" at bounding box center [878, 446] width 98 height 18
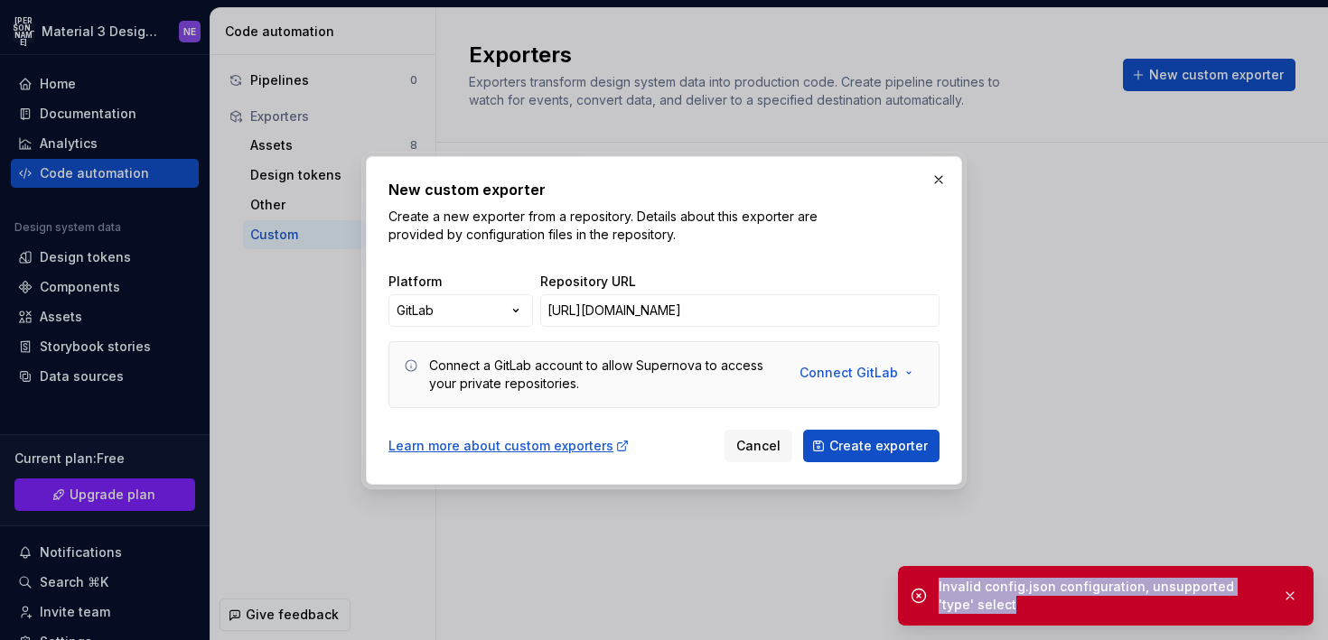
drag, startPoint x: 993, startPoint y: 620, endPoint x: 927, endPoint y: 584, distance: 74.7
click at [927, 584] on div "Invalid config.json configuration, unsupported 'type' select" at bounding box center [1105, 596] width 415 height 60
copy div "Invalid config.json configuration, unsupported 'type' select"
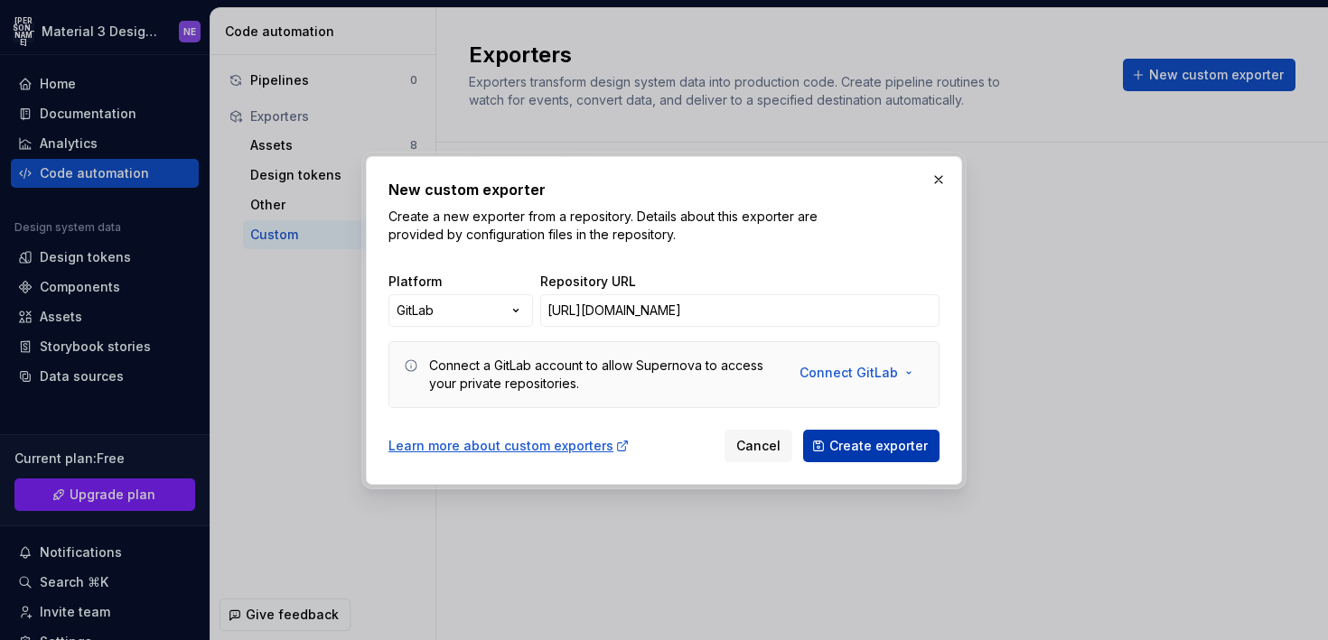
click at [848, 440] on span "Create exporter" at bounding box center [878, 446] width 98 height 18
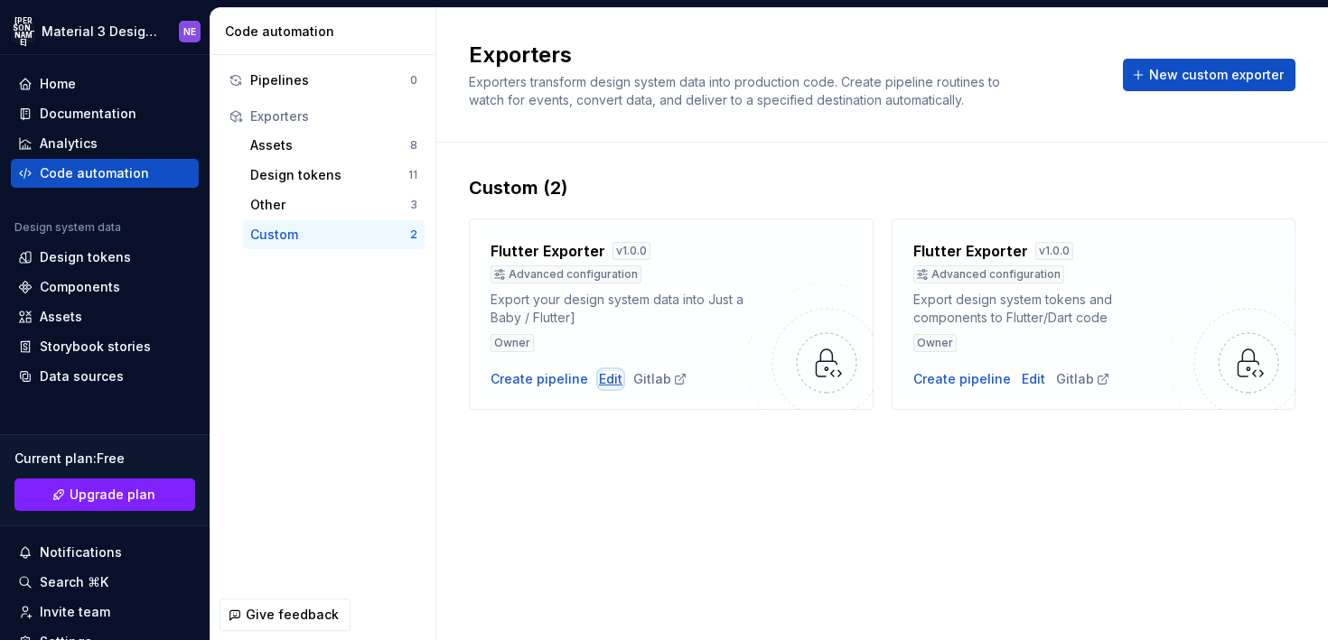
click at [599, 375] on div "Edit" at bounding box center [610, 379] width 23 height 18
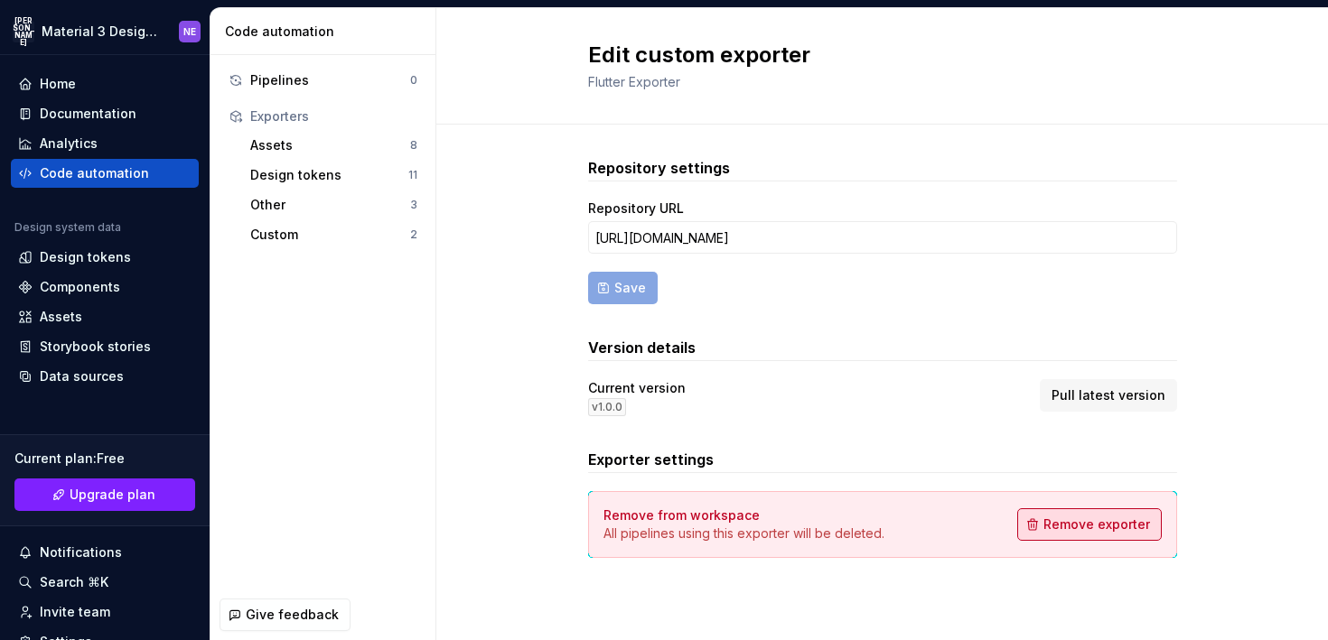
click at [1063, 513] on button "Remove exporter" at bounding box center [1089, 524] width 144 height 33
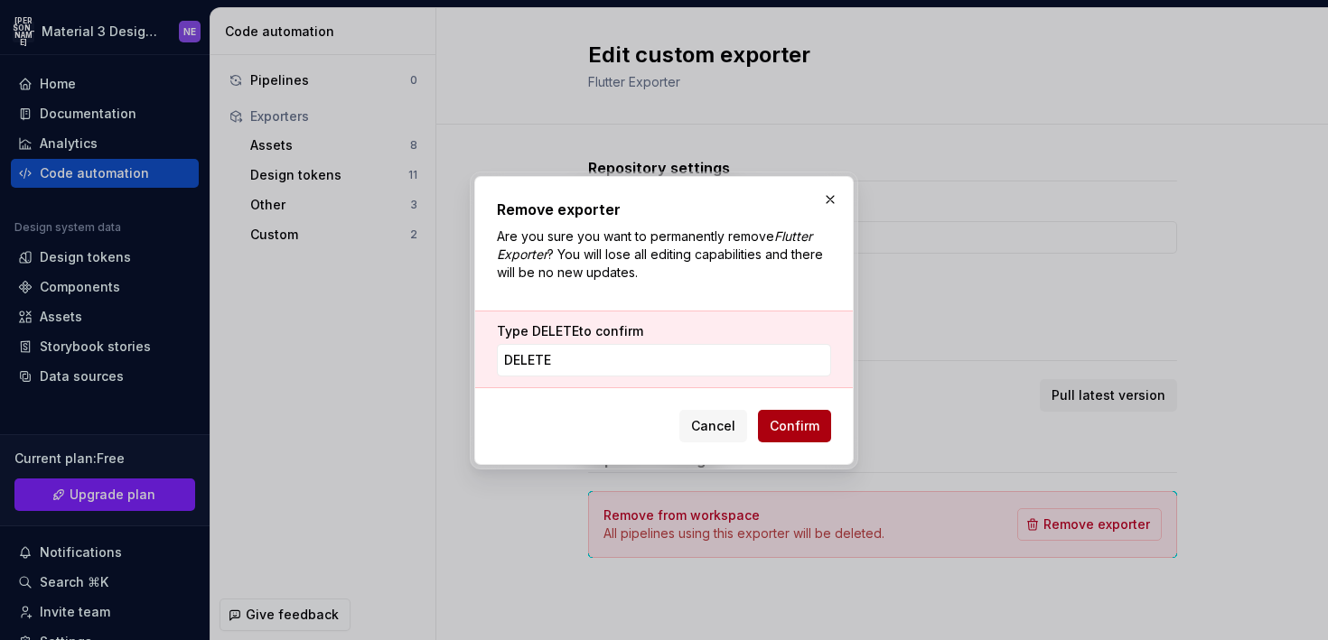
type input "DELETE"
click at [779, 431] on span "Confirm" at bounding box center [794, 426] width 50 height 18
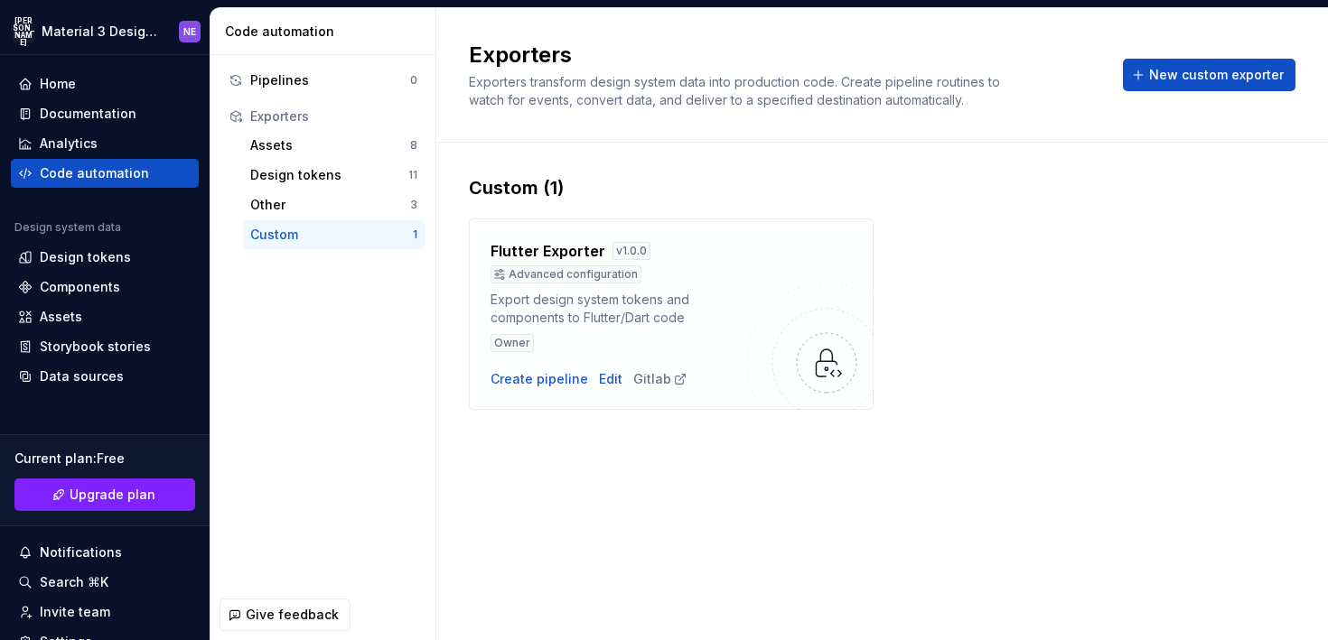
click at [553, 368] on div "Flutter Exporter v 1.0.0 Advanced configuration Export design system tokens and…" at bounding box center [618, 314] width 256 height 148
click at [553, 371] on div "Create pipeline" at bounding box center [539, 379] width 98 height 18
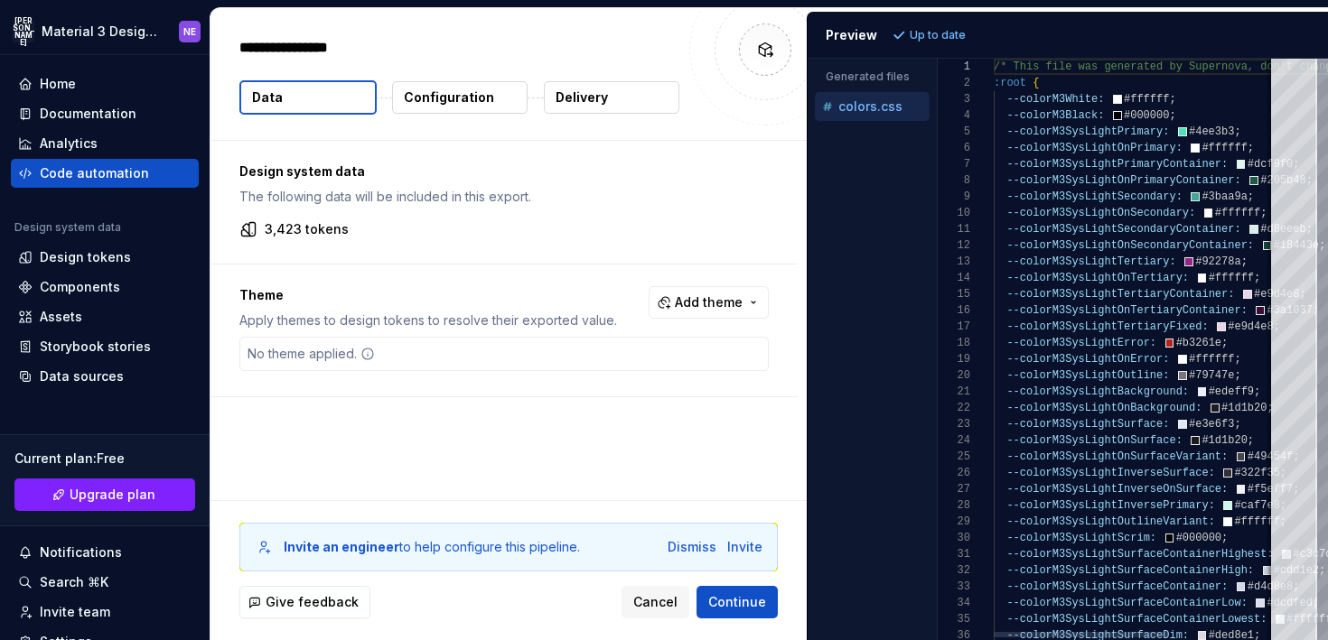
type textarea "*"
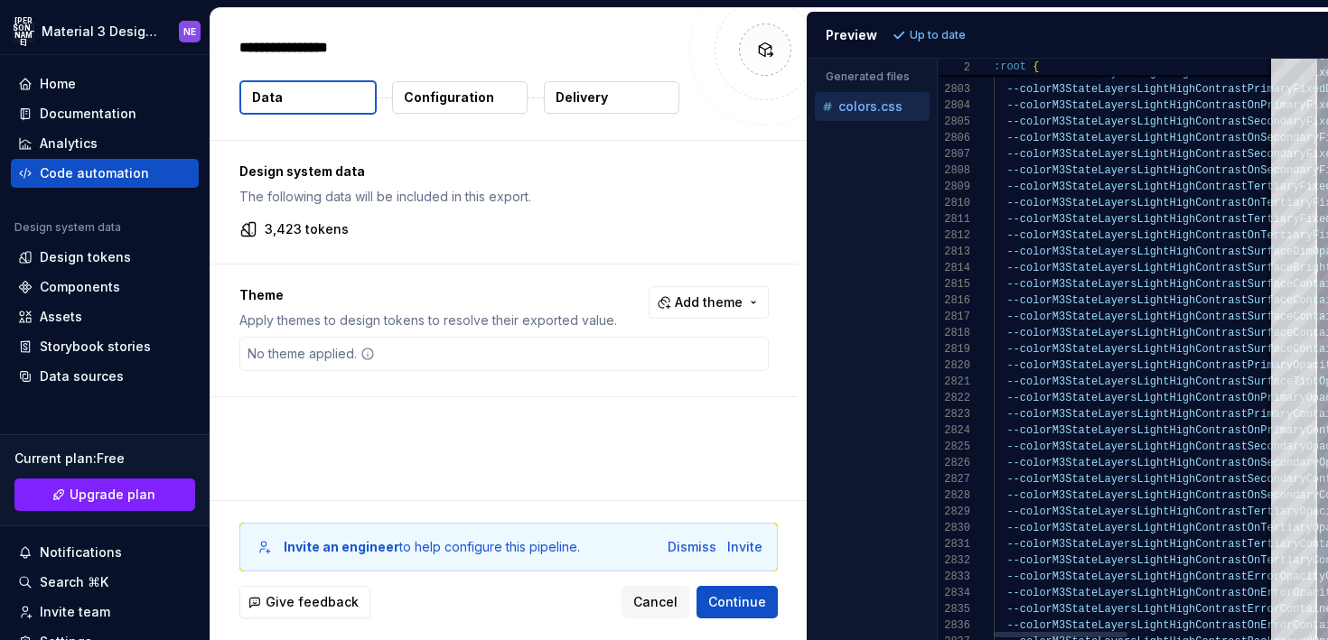
click at [1319, 639] on div at bounding box center [1322, 350] width 11 height 582
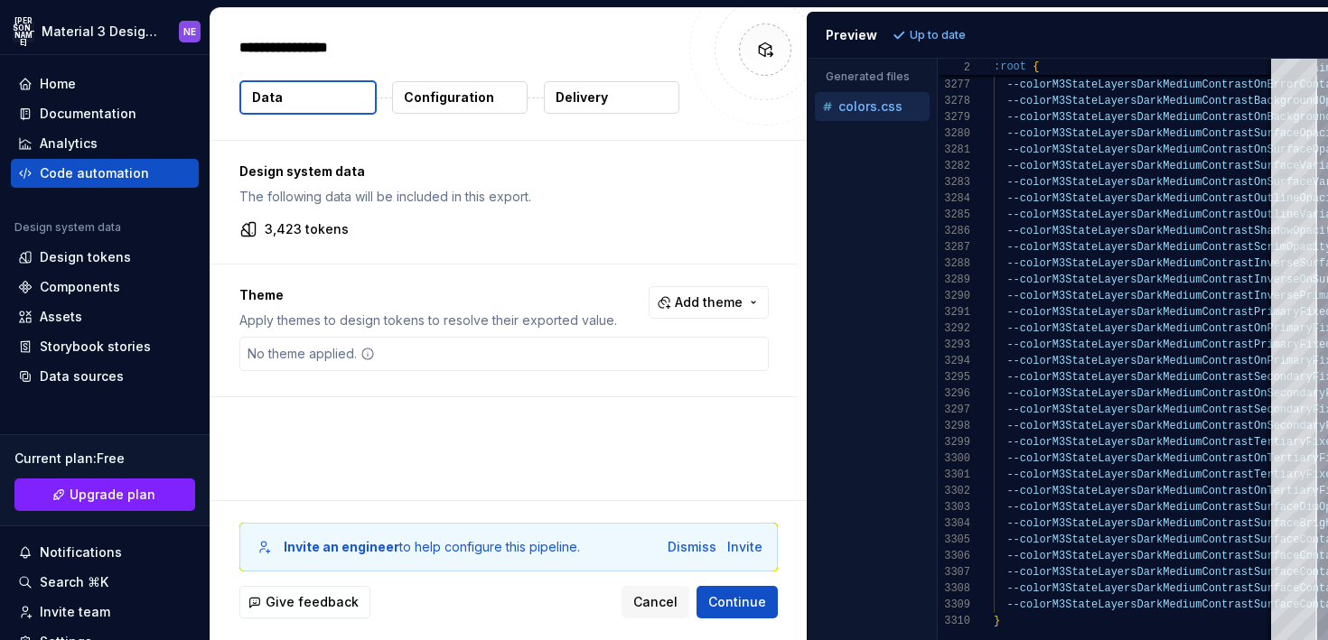
click at [596, 94] on p "Delivery" at bounding box center [581, 98] width 52 height 18
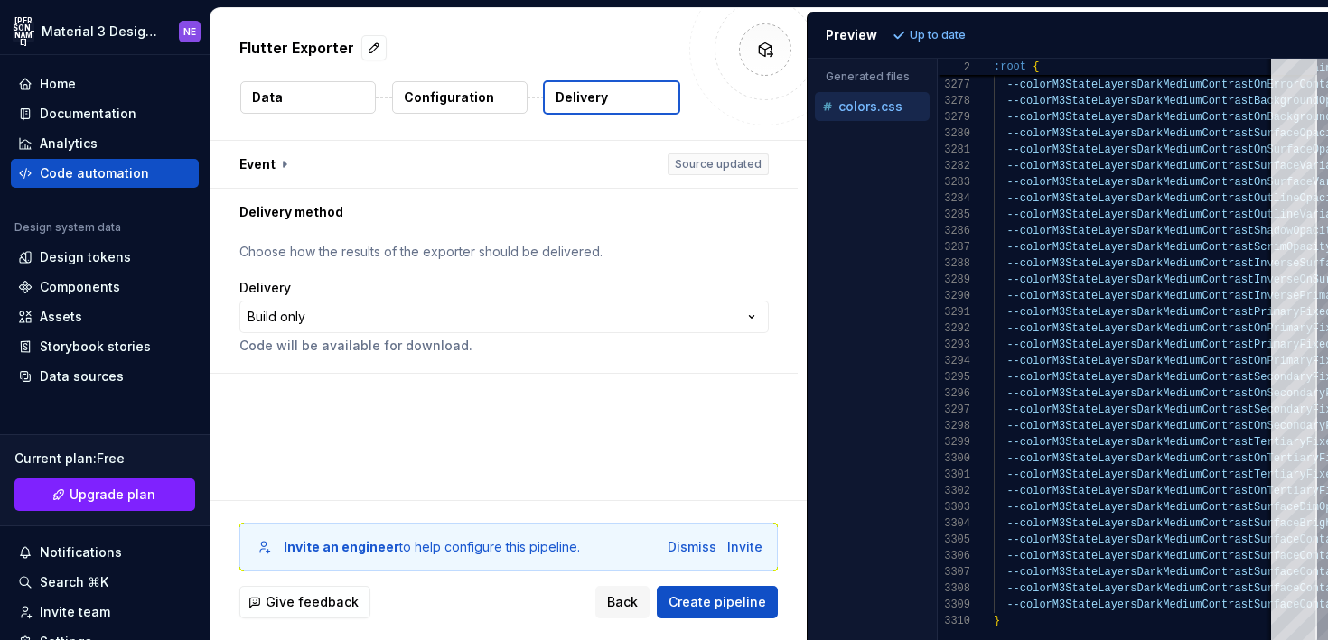
click at [488, 103] on p "Configuration" at bounding box center [449, 98] width 90 height 18
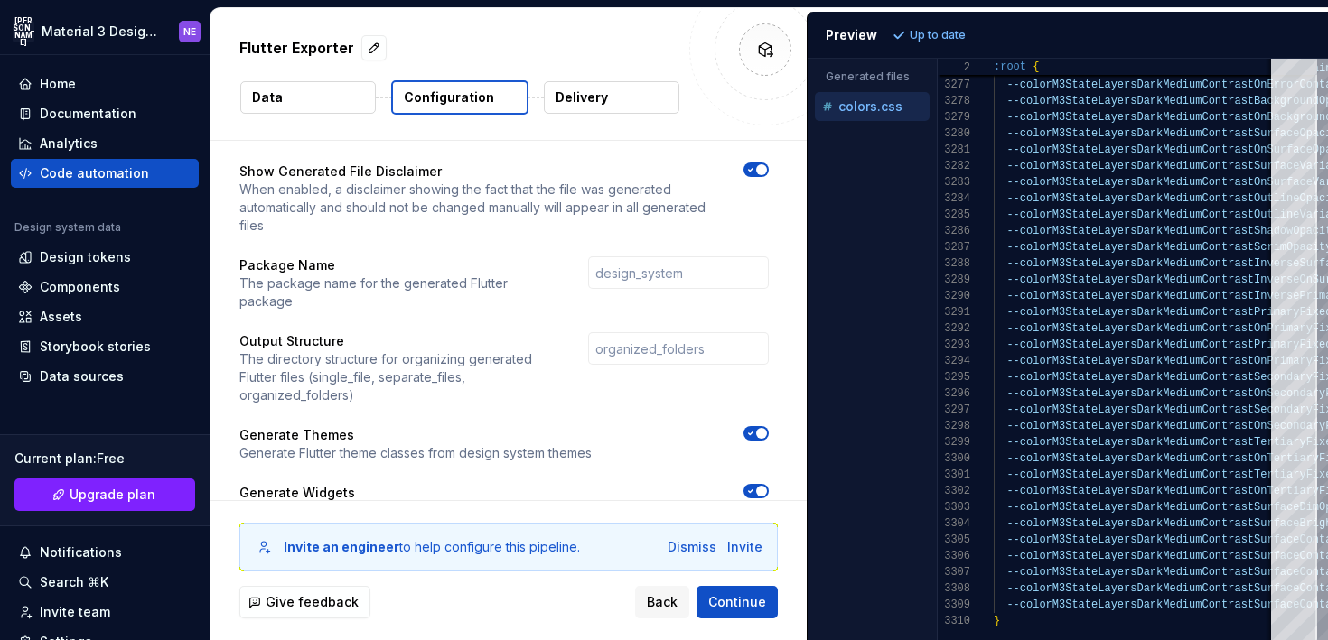
click at [580, 95] on p "Delivery" at bounding box center [581, 98] width 52 height 18
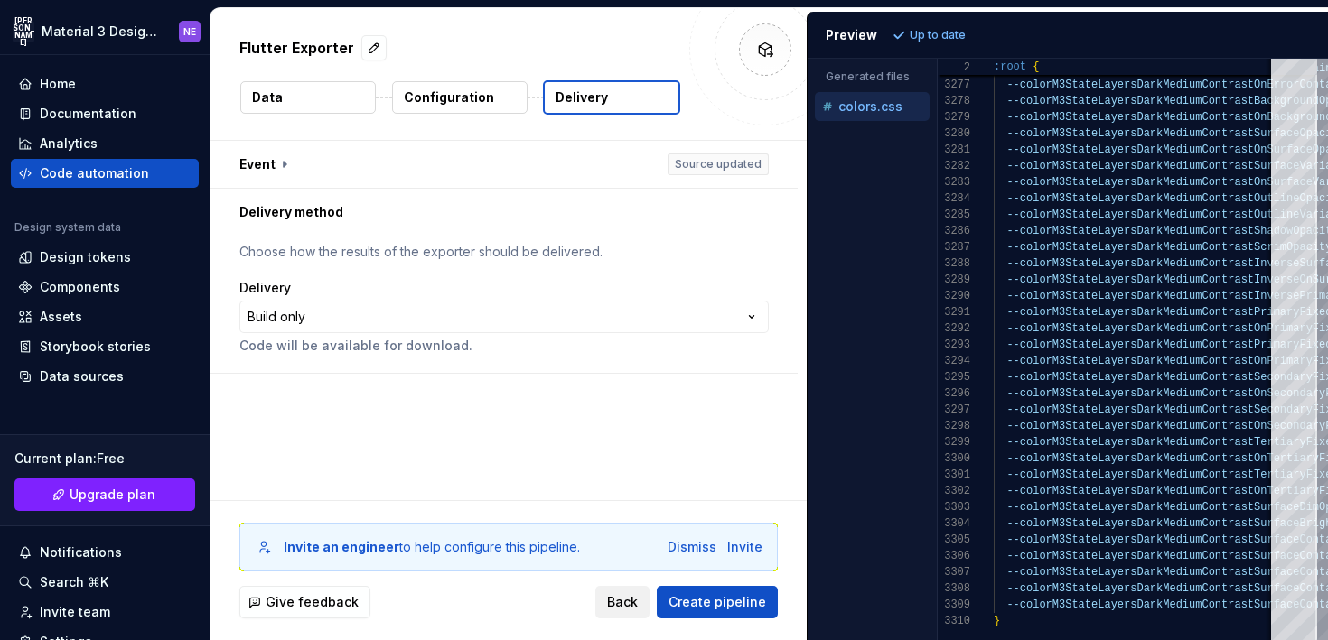
click at [648, 600] on button "Back" at bounding box center [622, 602] width 54 height 33
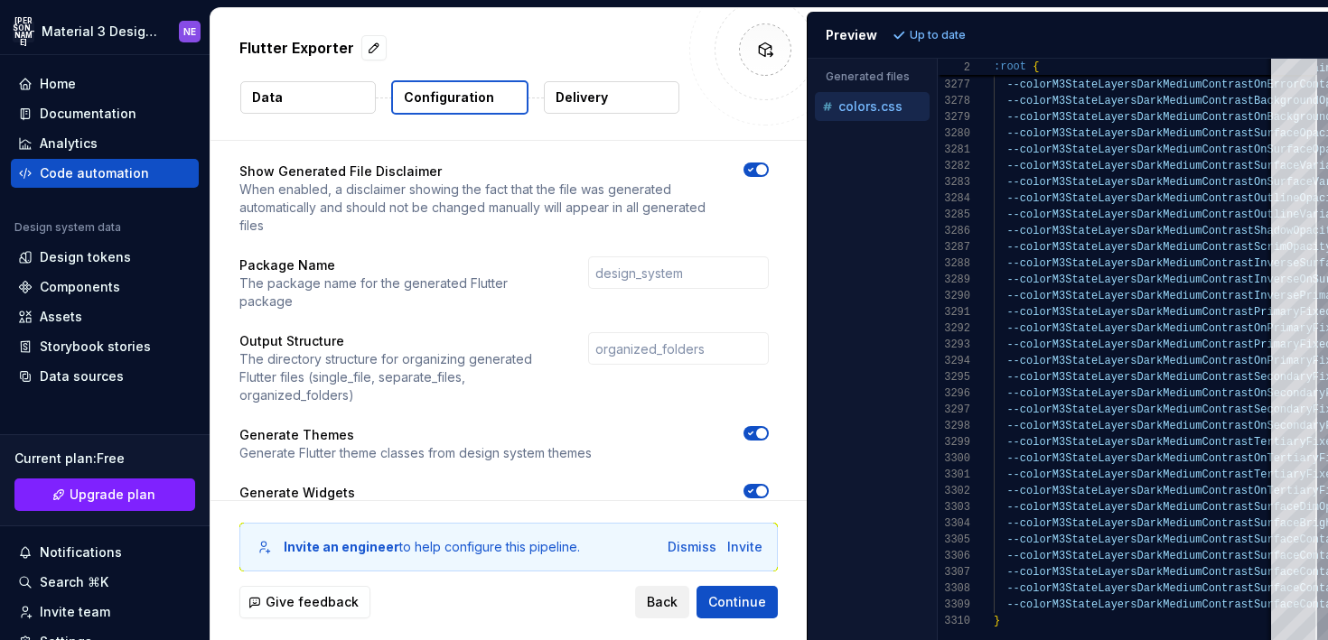
click at [648, 603] on button "Back" at bounding box center [662, 602] width 54 height 33
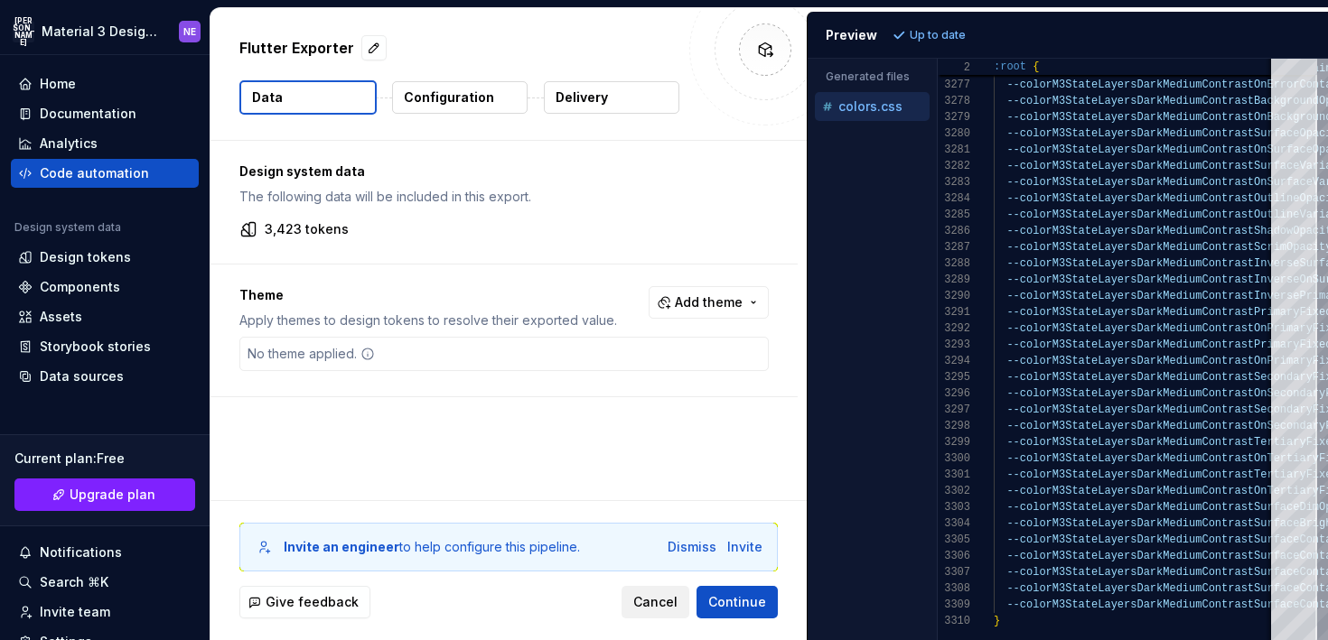
click at [648, 603] on span "Cancel" at bounding box center [655, 602] width 44 height 18
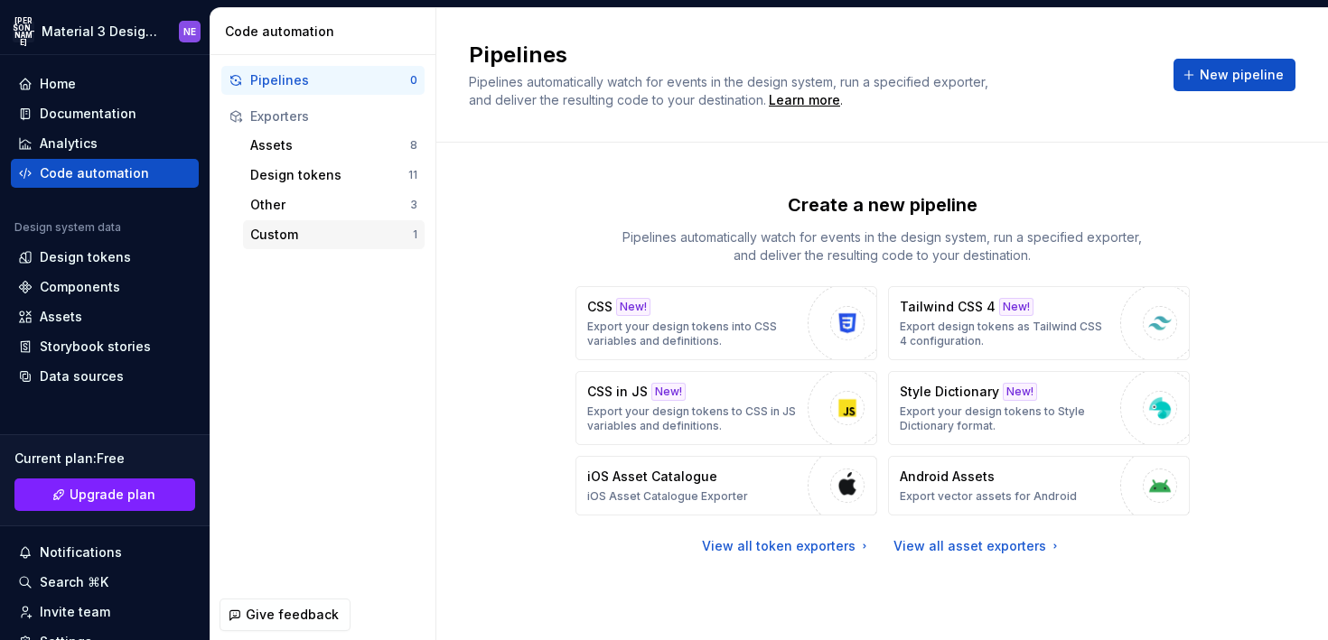
click at [294, 238] on div "Custom" at bounding box center [331, 235] width 163 height 18
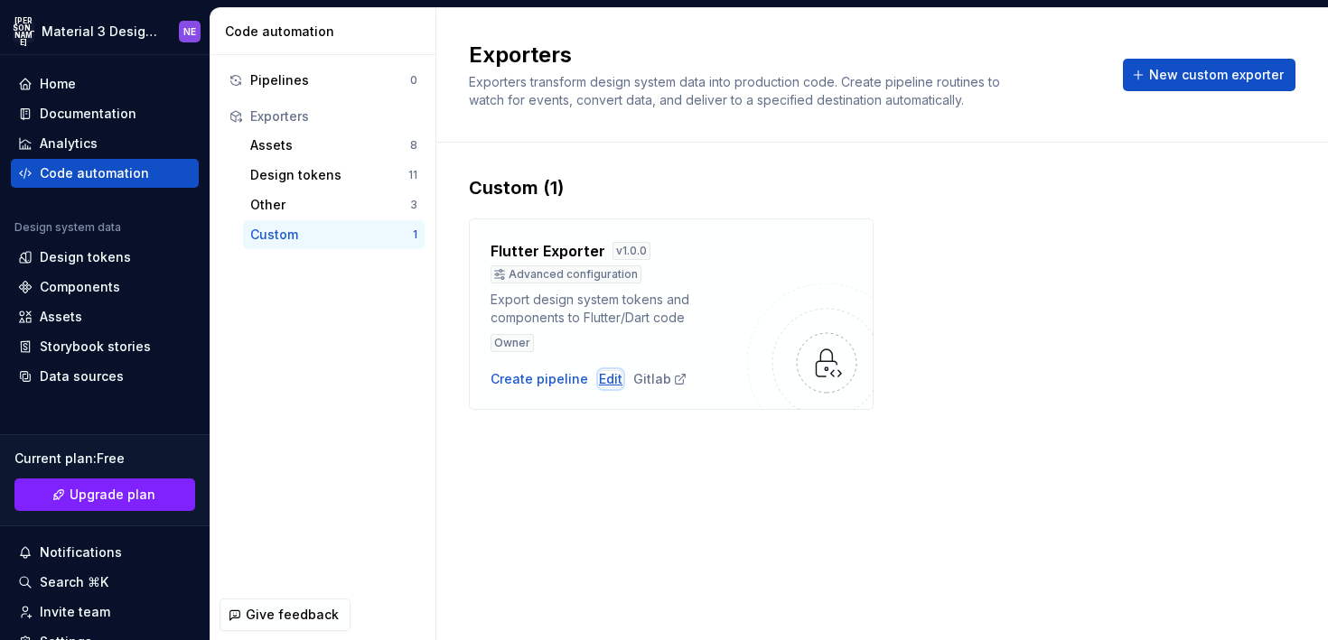
click at [611, 379] on div "Edit" at bounding box center [610, 379] width 23 height 18
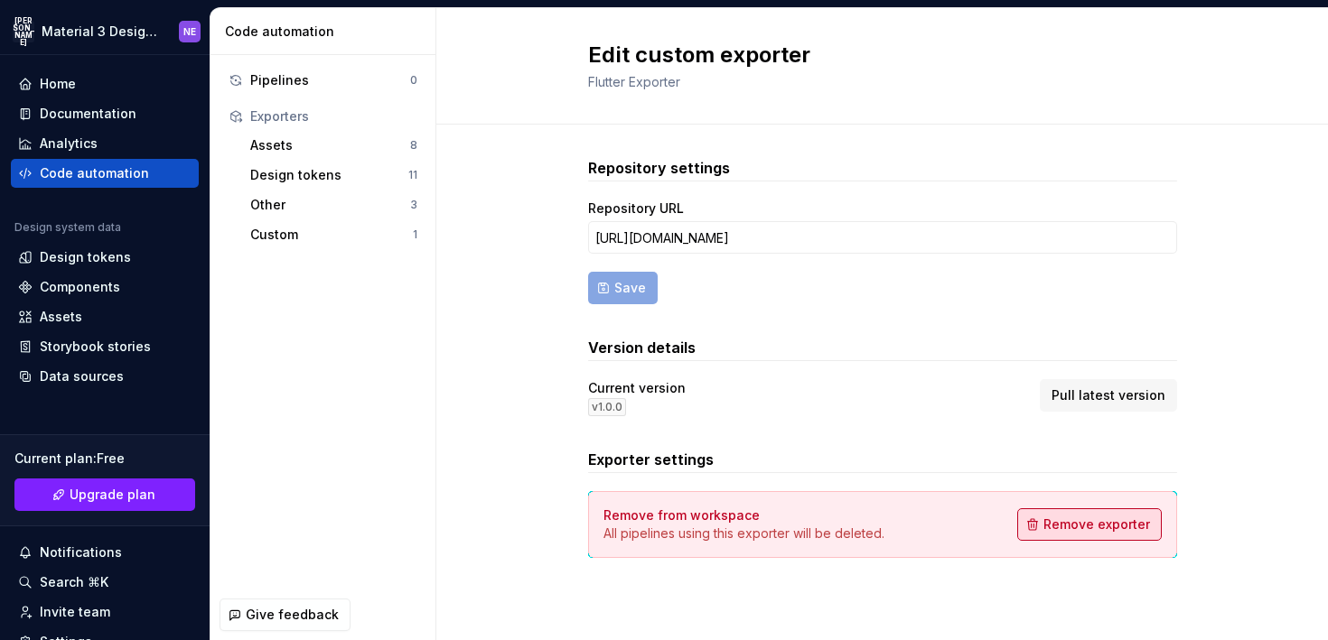
click at [1036, 528] on button "Remove exporter" at bounding box center [1089, 524] width 144 height 33
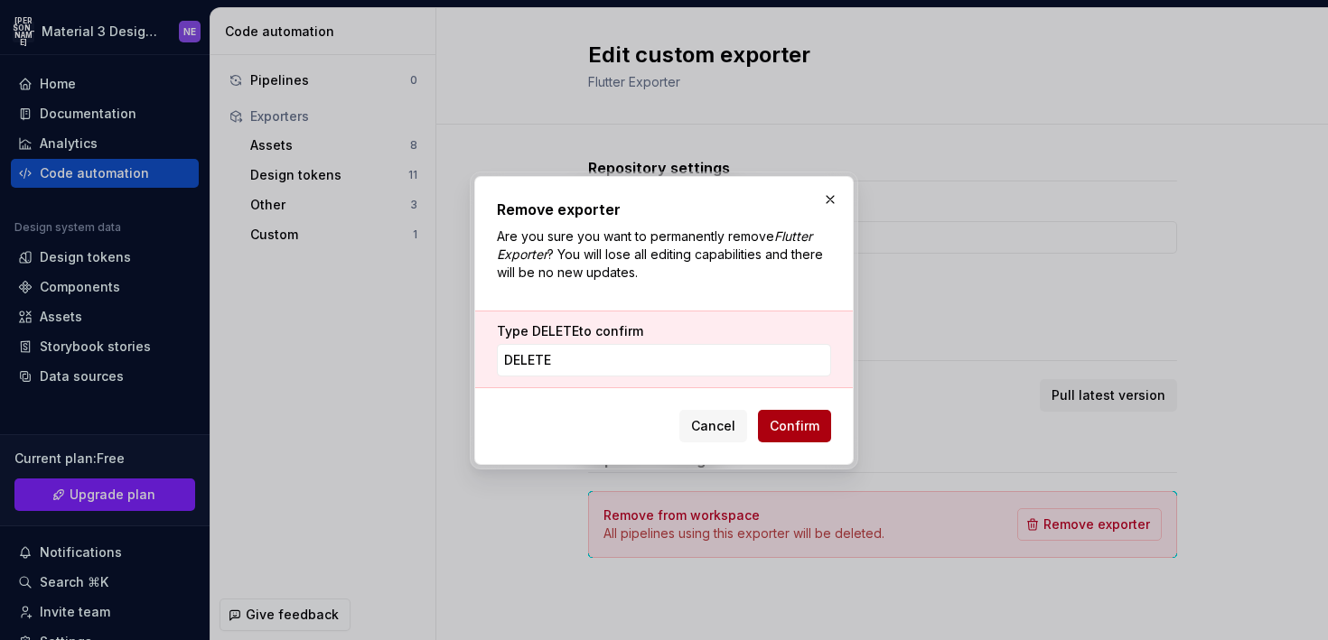
type input "delete"
click at [823, 431] on button "Confirm" at bounding box center [794, 426] width 73 height 33
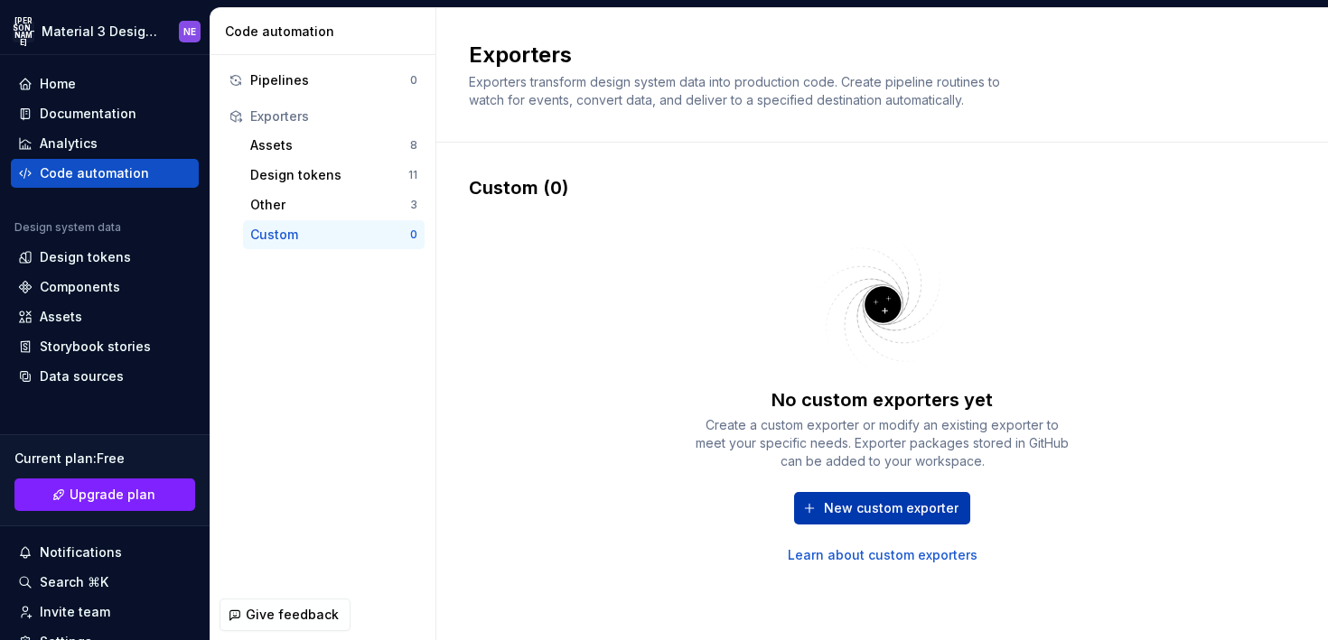
click at [876, 519] on button "New custom exporter" at bounding box center [882, 508] width 176 height 33
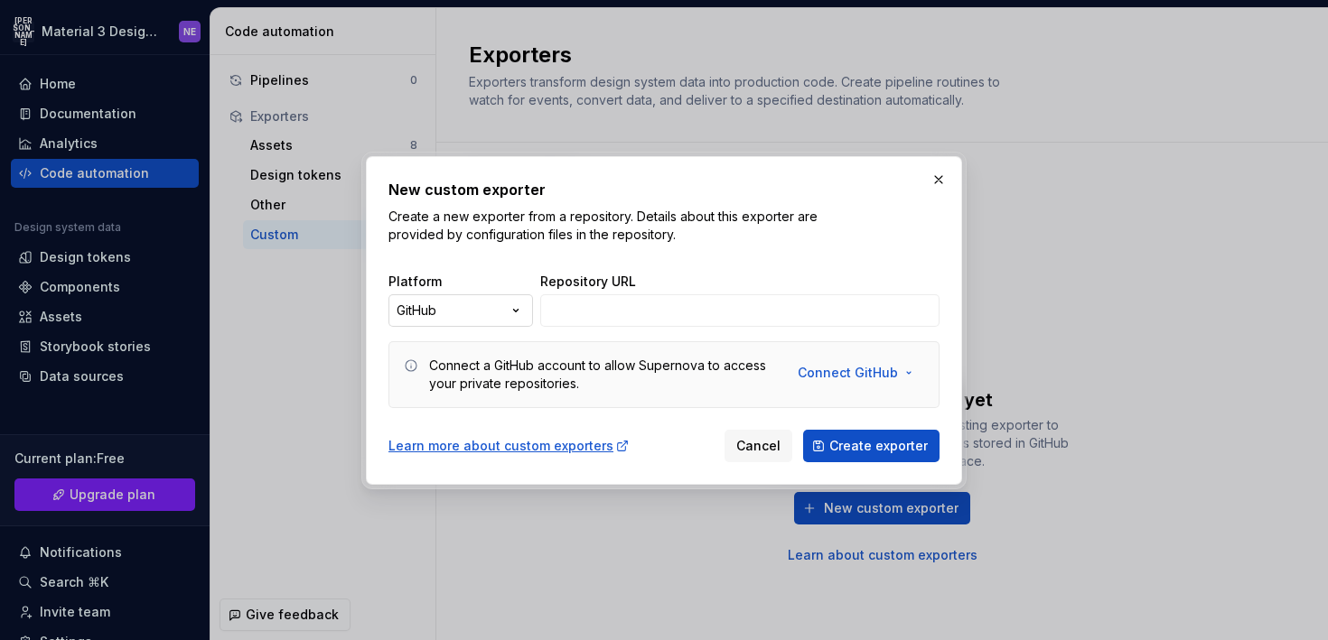
click at [491, 303] on div "New custom exporter Create a new exporter from a repository. Details about this…" at bounding box center [664, 320] width 1328 height 640
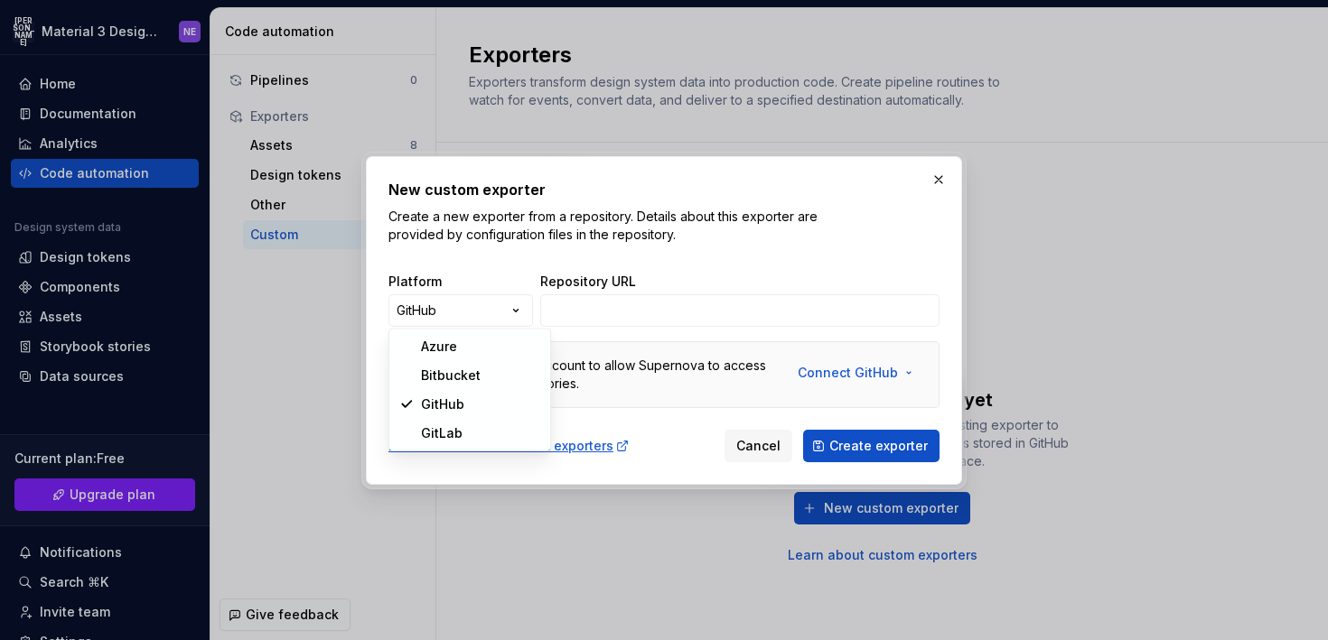
select select "******"
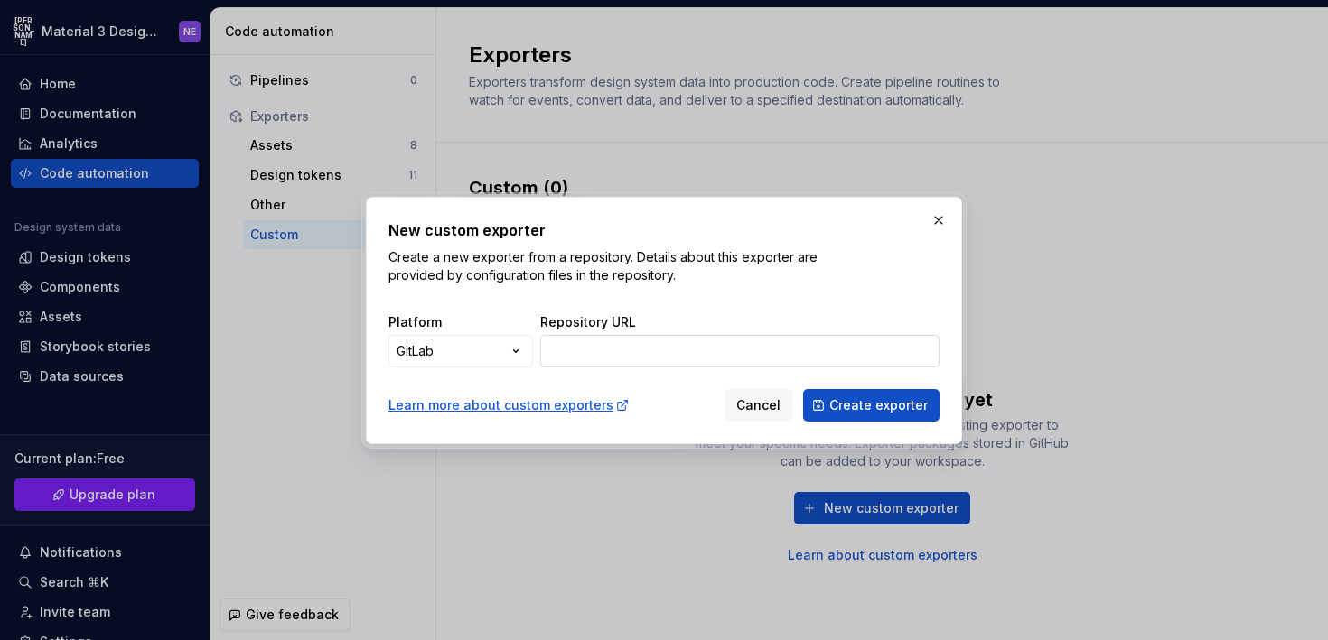
click at [610, 341] on input "Repository URL" at bounding box center [739, 351] width 399 height 33
paste input "Invalid config.json configuration, unsupported 'type' select"
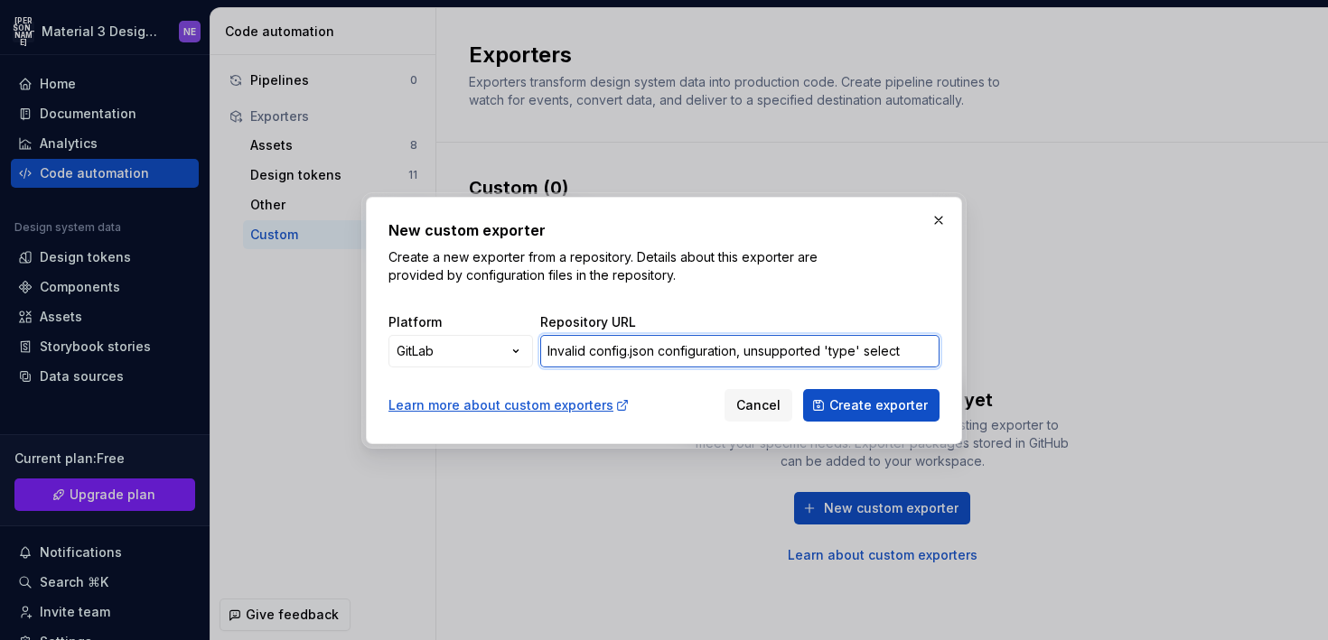
click at [901, 366] on input "Invalid config.json configuration, unsupported 'type' select" at bounding box center [739, 351] width 399 height 33
drag, startPoint x: 902, startPoint y: 361, endPoint x: 573, endPoint y: 328, distance: 330.4
click at [573, 330] on div "Repository URL Invalid config.json configuration, unsupported 'type' select" at bounding box center [739, 340] width 399 height 54
paste input "https://gitlab.com/waynero0810/justababy_exporter"
type input "https://gitlab.com/waynero0810/justababy_exporter"
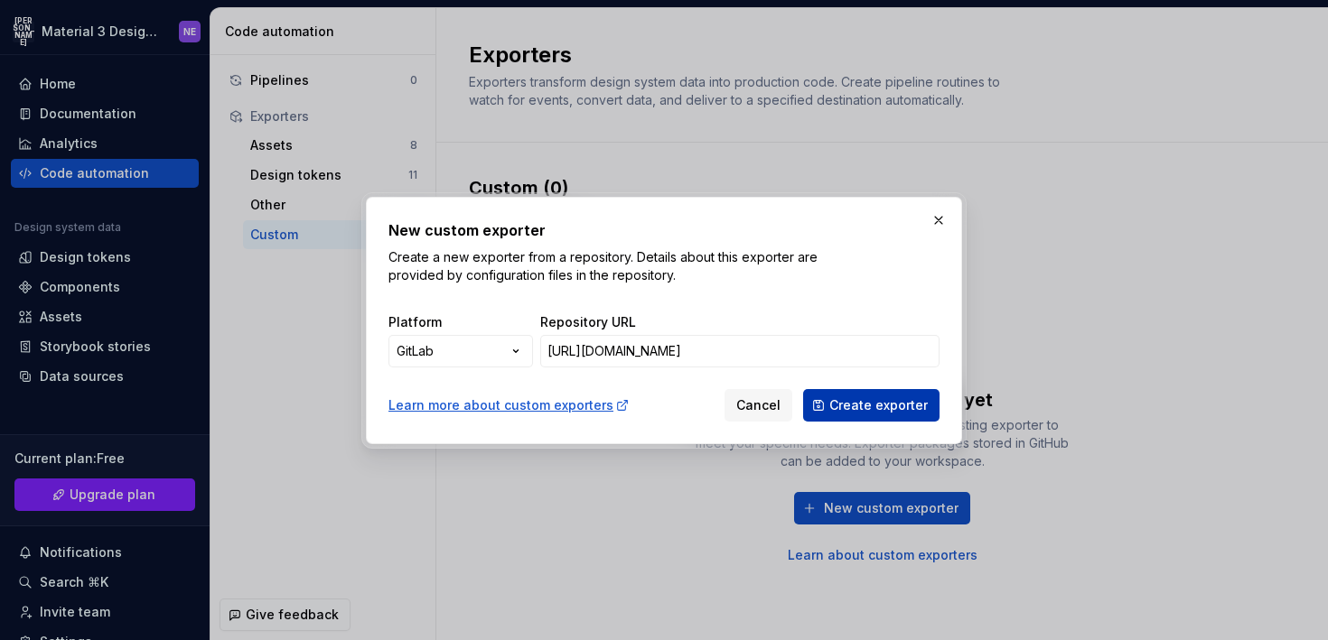
click at [844, 393] on button "Create exporter" at bounding box center [871, 405] width 136 height 33
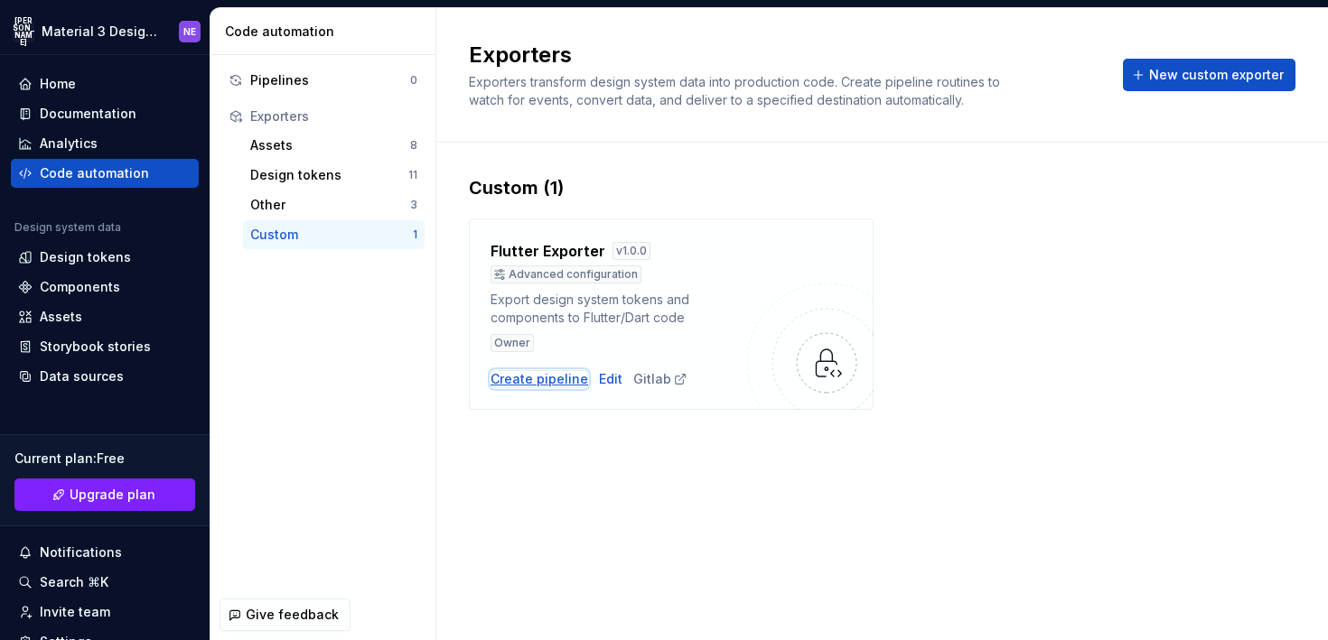
click at [571, 375] on div "Create pipeline" at bounding box center [539, 379] width 98 height 18
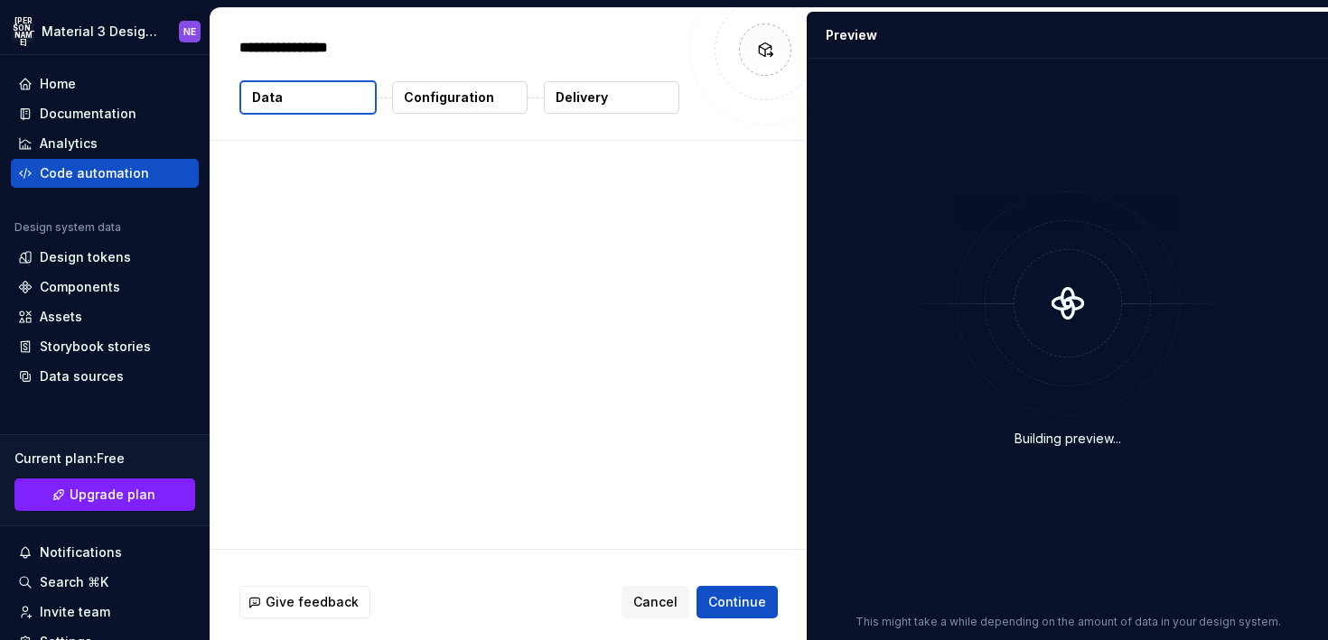
type textarea "*"
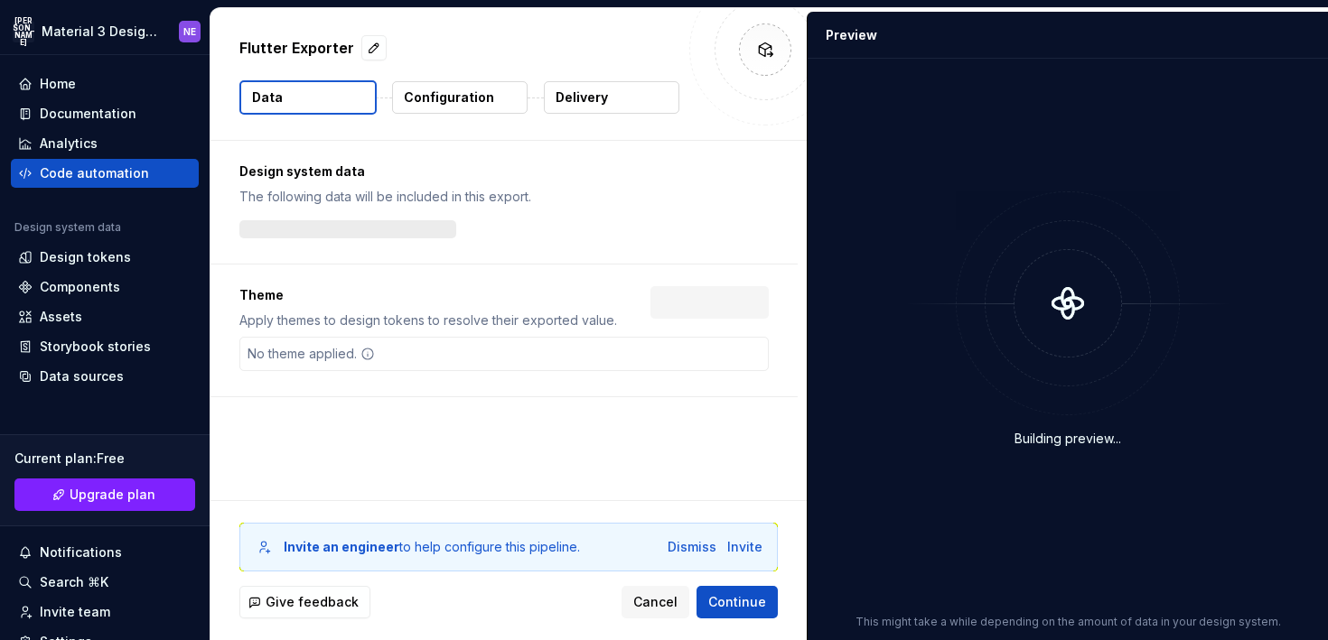
click at [423, 99] on p "Configuration" at bounding box center [449, 98] width 90 height 18
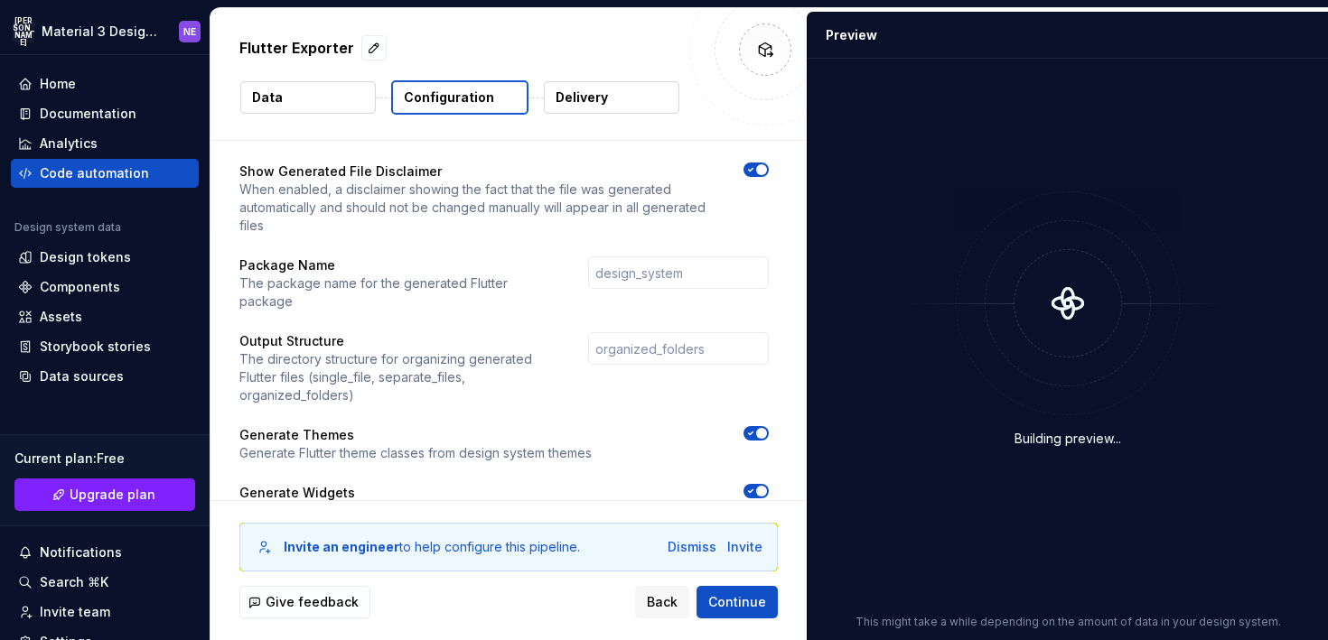
click at [350, 104] on button "Data" at bounding box center [307, 97] width 135 height 33
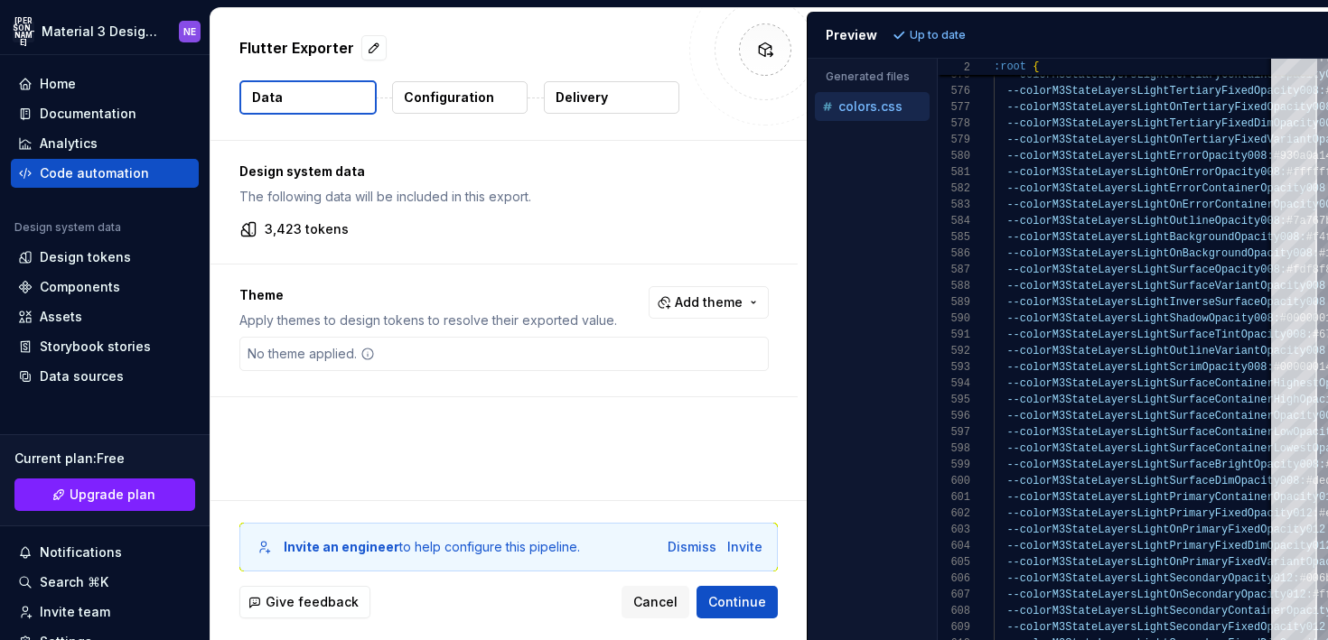
click at [602, 105] on p "Delivery" at bounding box center [581, 98] width 52 height 18
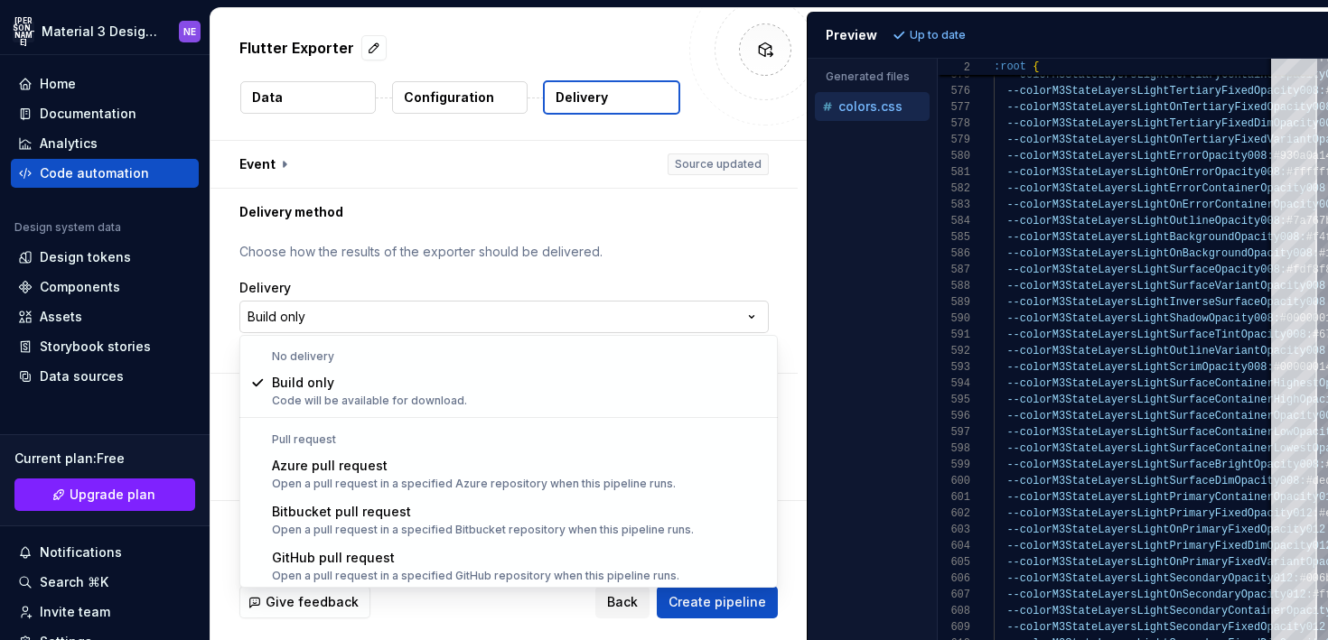
click at [525, 312] on html "**********" at bounding box center [664, 320] width 1328 height 640
click at [515, 316] on html "**********" at bounding box center [664, 320] width 1328 height 640
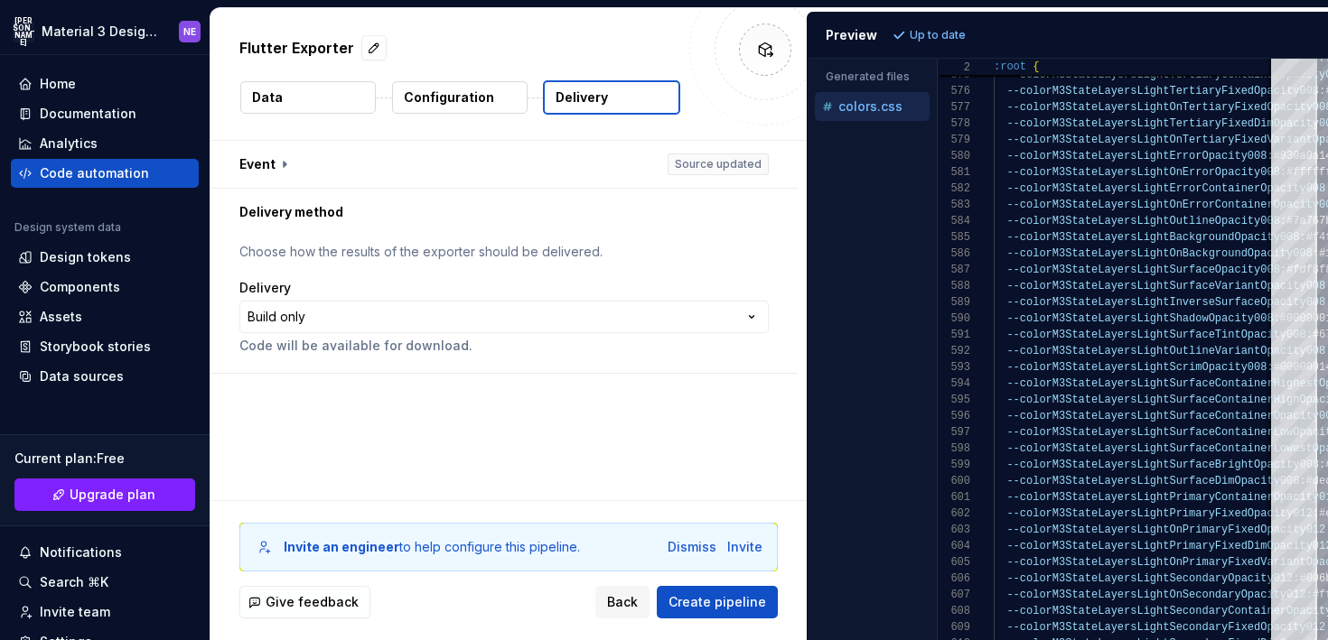
click at [430, 118] on div "Flutter Exporter Data Configuration Delivery" at bounding box center [508, 74] width 596 height 132
click at [430, 107] on button "Configuration" at bounding box center [459, 97] width 135 height 33
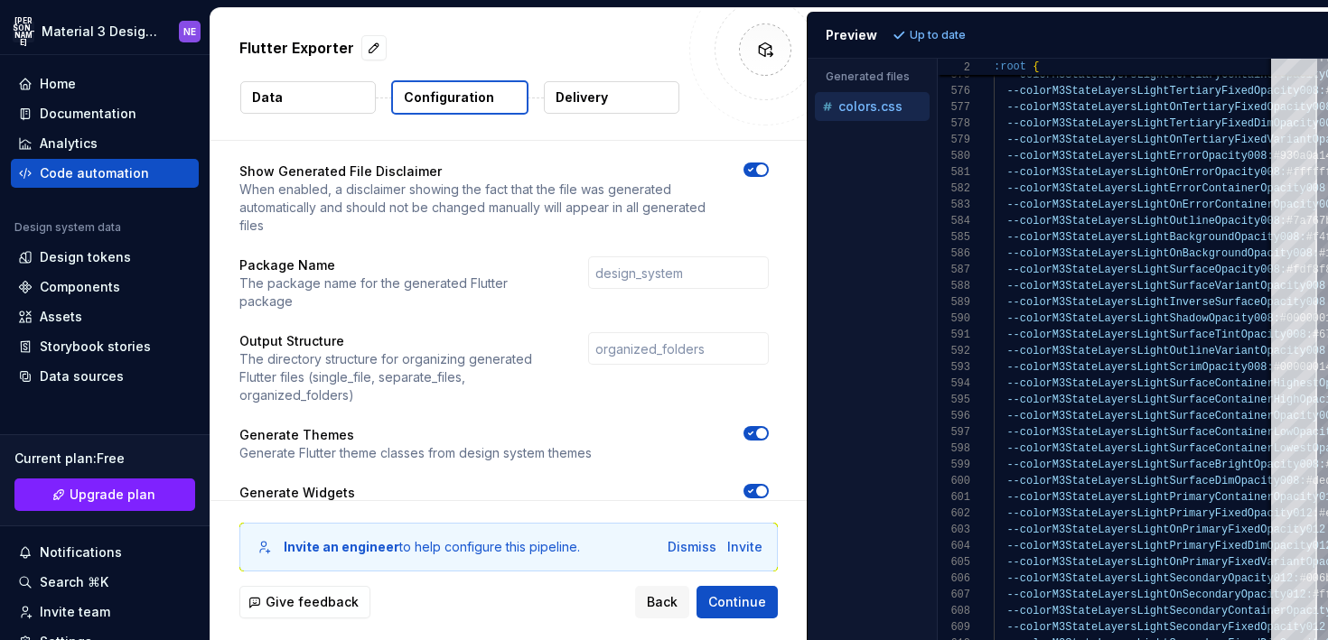
click at [354, 107] on button "Data" at bounding box center [307, 97] width 135 height 33
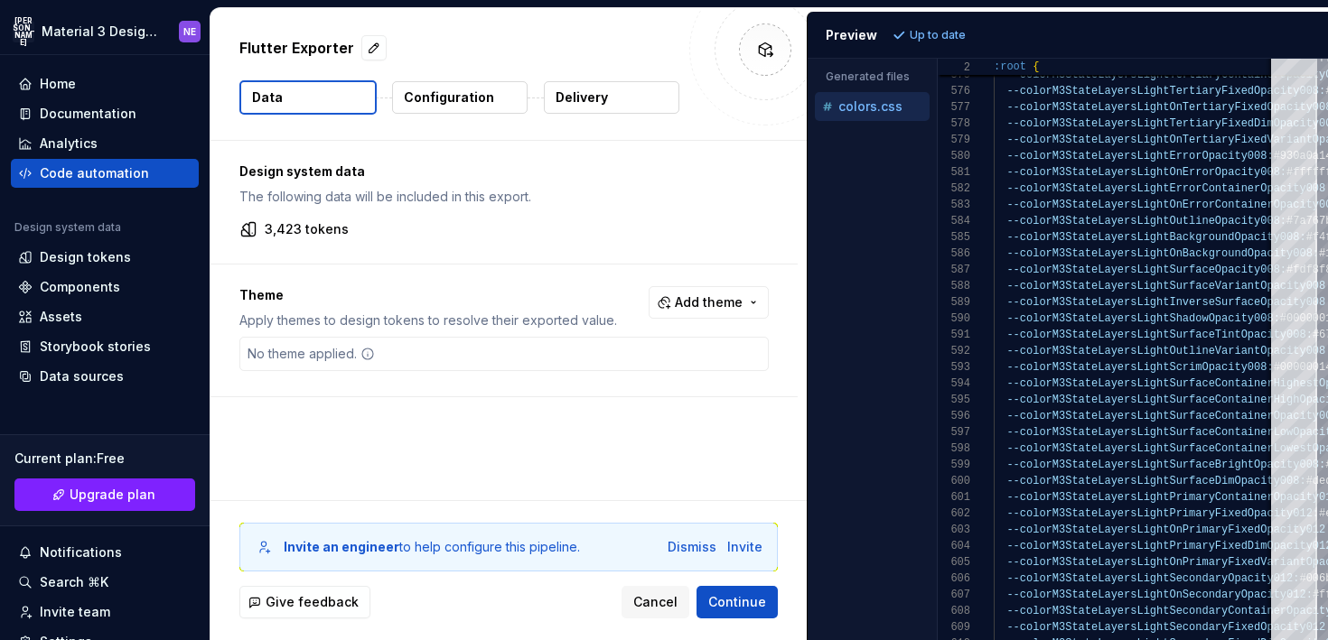
click at [764, 55] on icon at bounding box center [766, 50] width 14 height 14
click at [120, 78] on div "Home" at bounding box center [104, 84] width 173 height 18
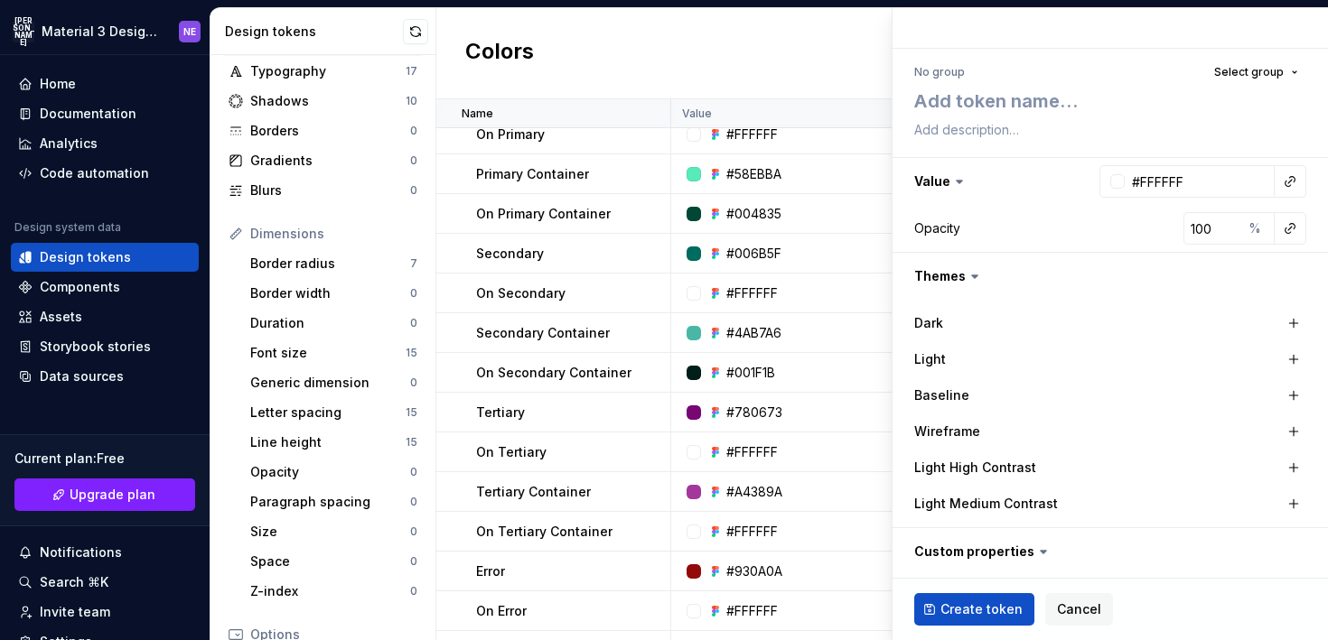
scroll to position [75, 0]
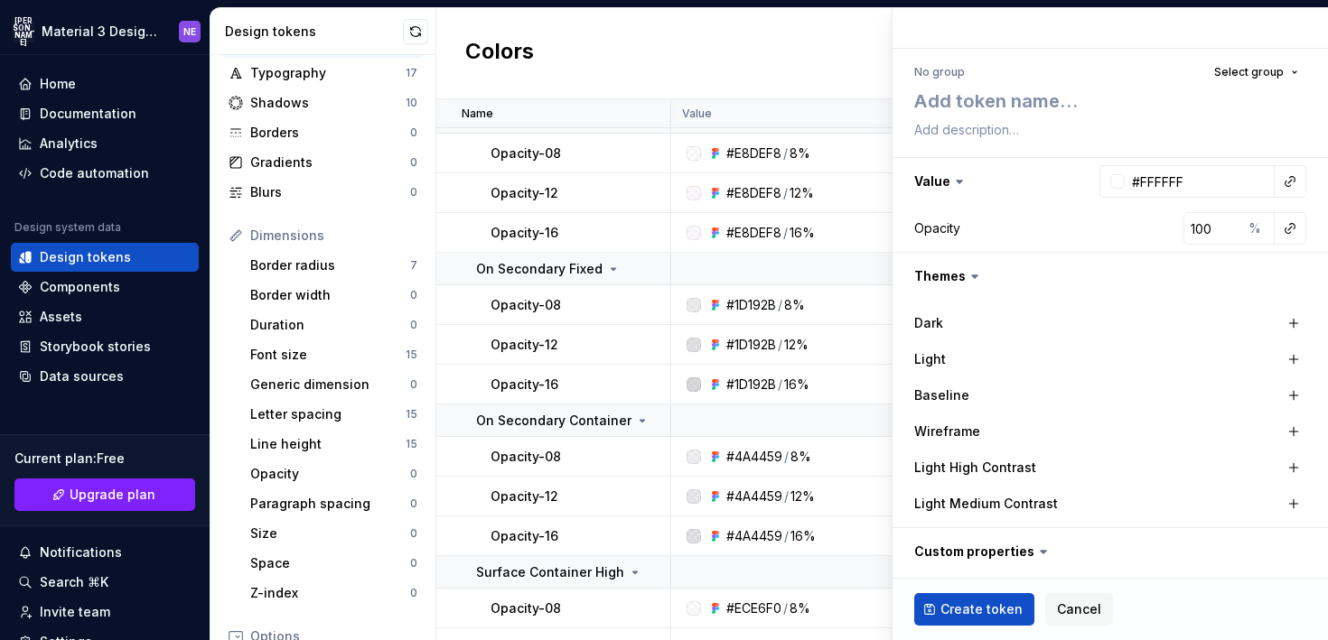
type textarea "*"
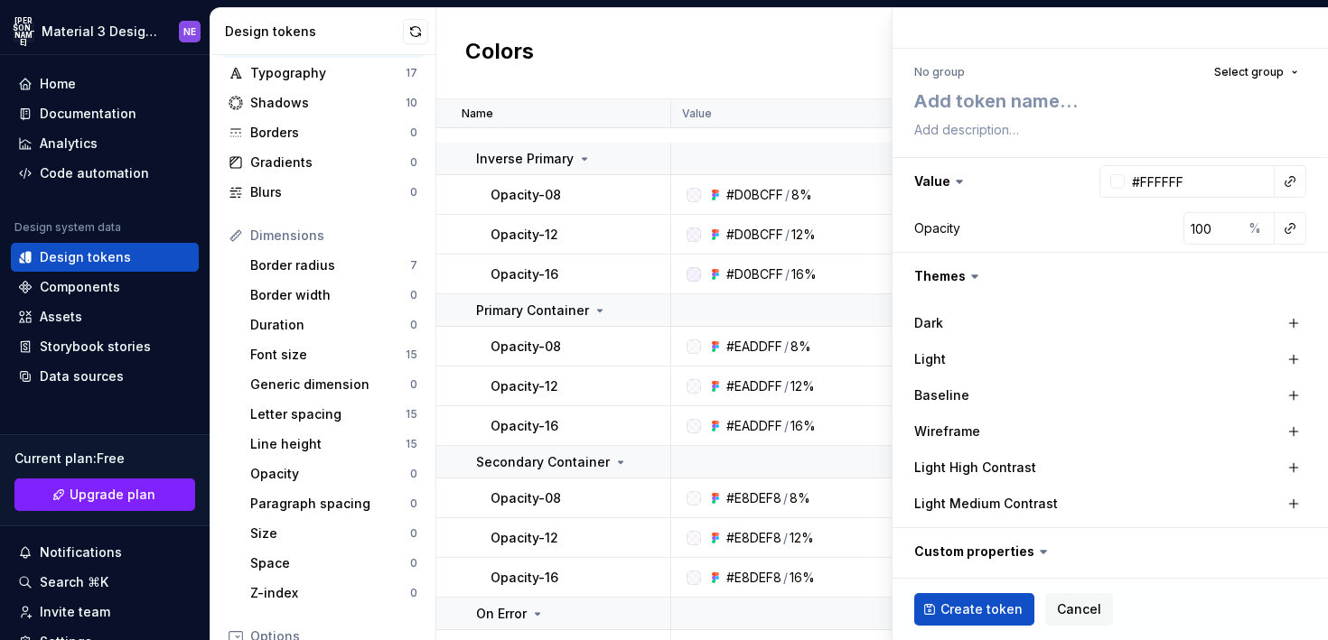
scroll to position [6510, 0]
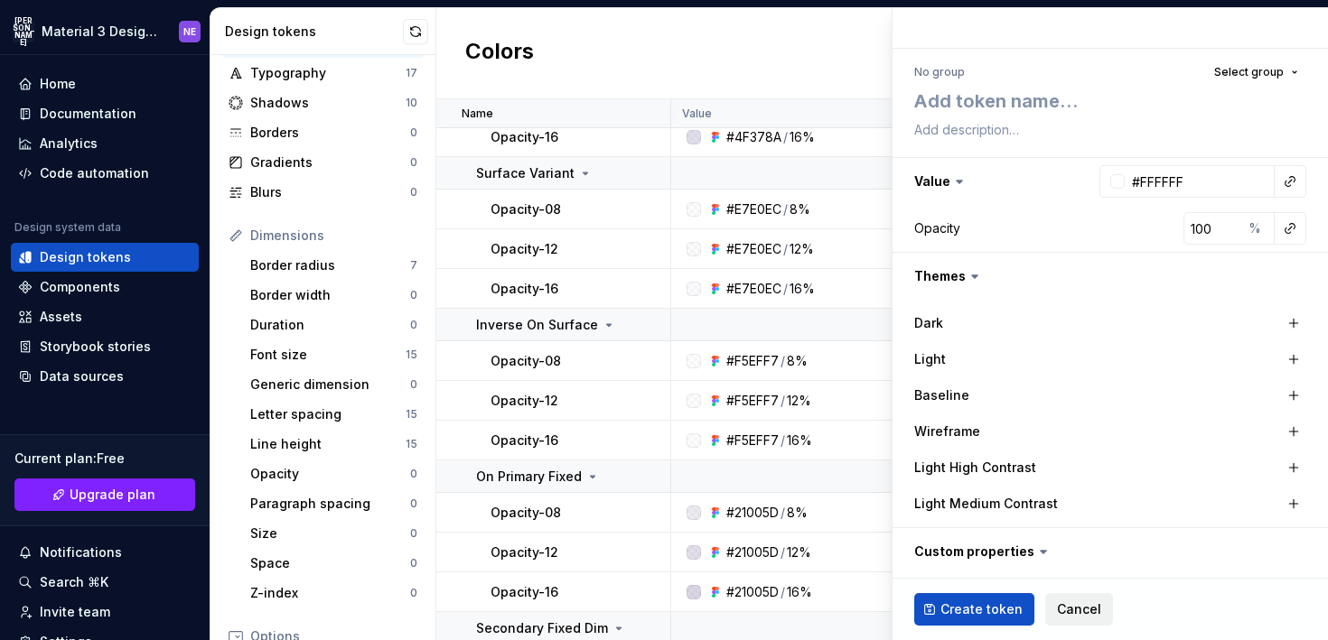
click at [1082, 604] on span "Cancel" at bounding box center [1079, 610] width 44 height 18
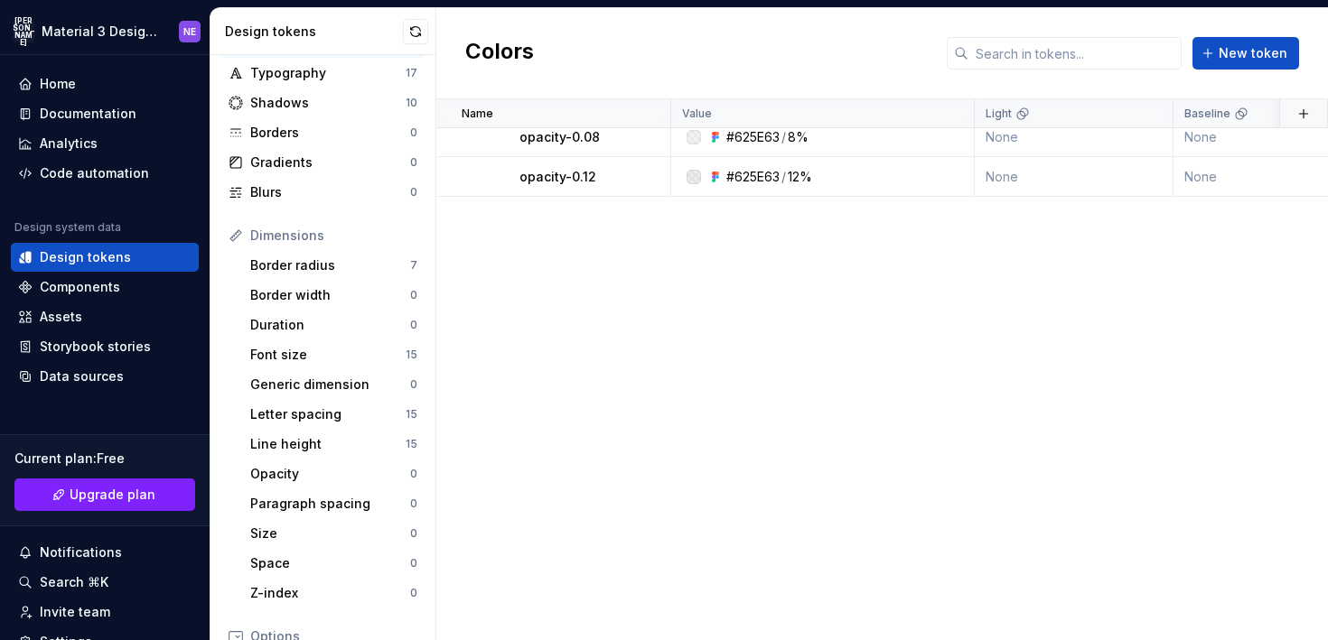
scroll to position [11726, 0]
